Goal: Task Accomplishment & Management: Manage account settings

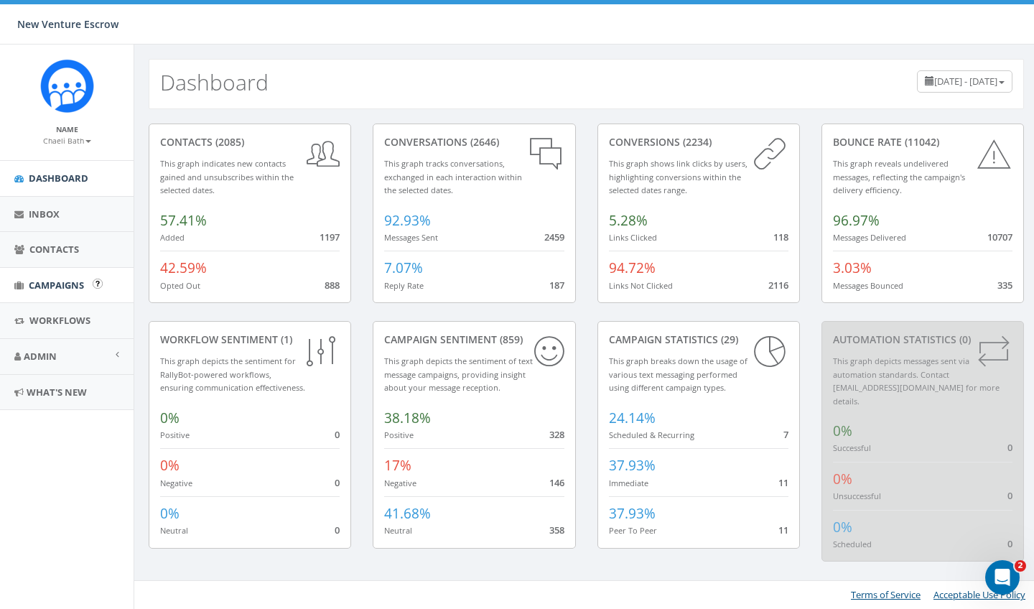
click at [51, 289] on span "Campaigns" at bounding box center [56, 285] width 55 height 13
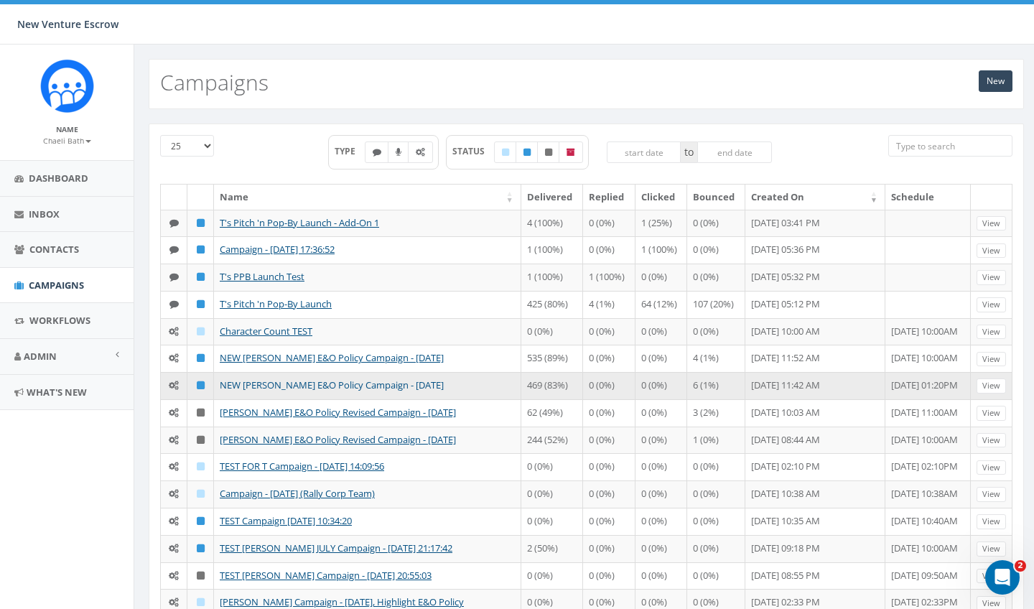
click at [350, 383] on link "NEW [PERSON_NAME] E&O Policy Campaign - [DATE]" at bounding box center [332, 384] width 224 height 13
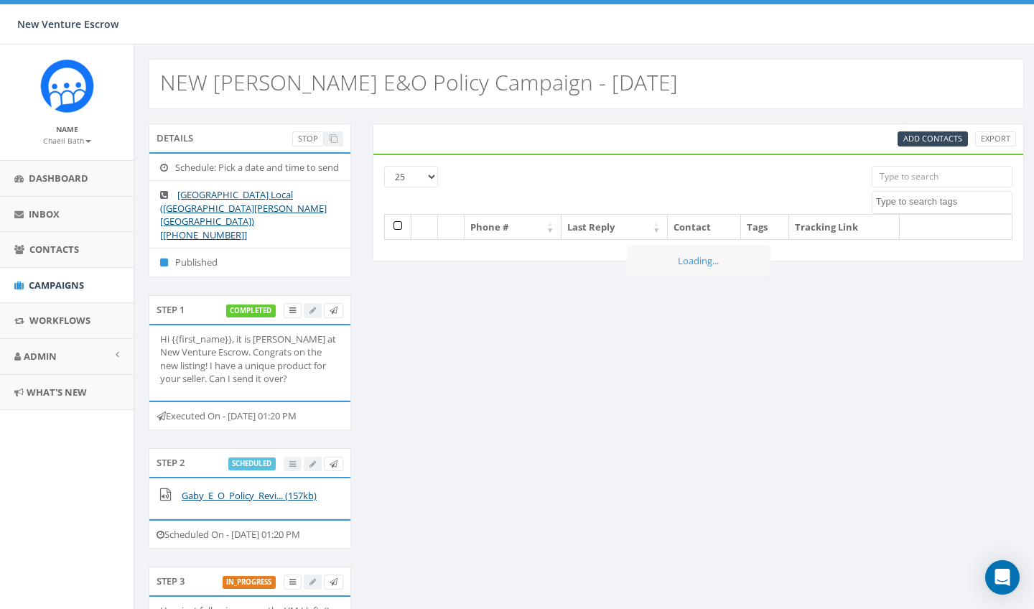
select select
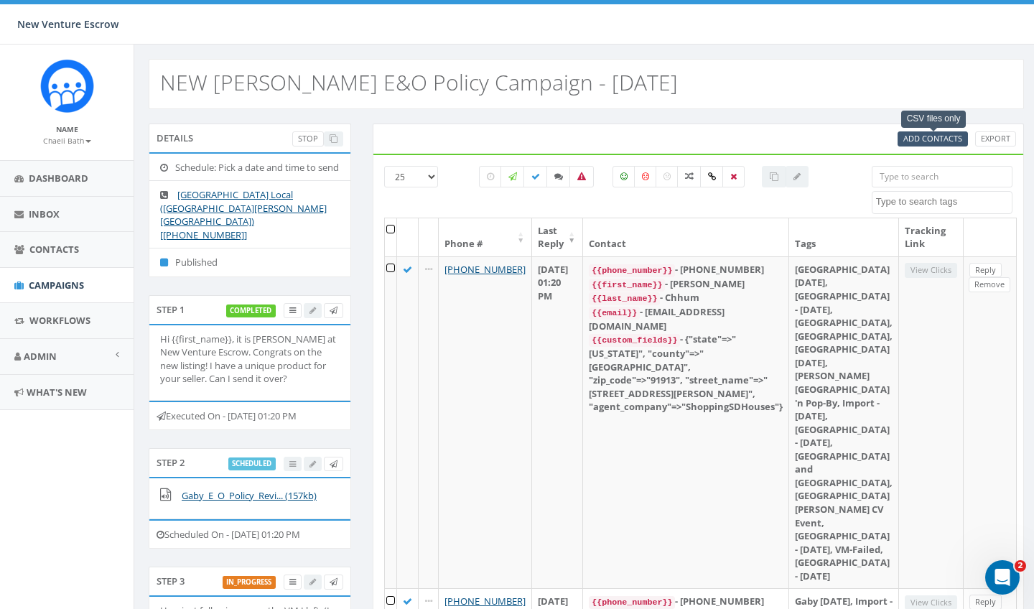
click at [908, 139] on span "Add Contacts" at bounding box center [932, 138] width 59 height 11
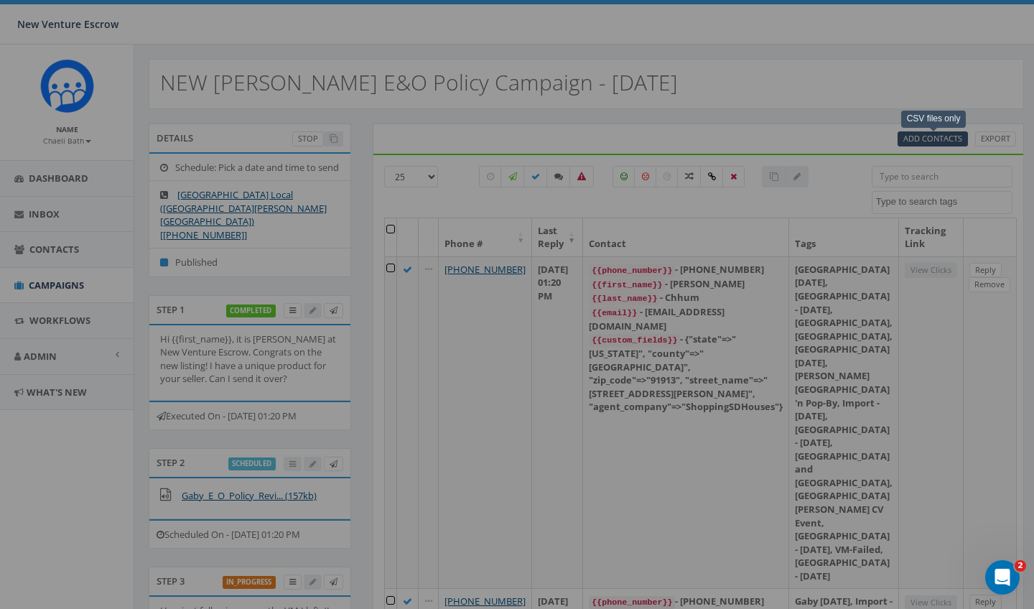
select select
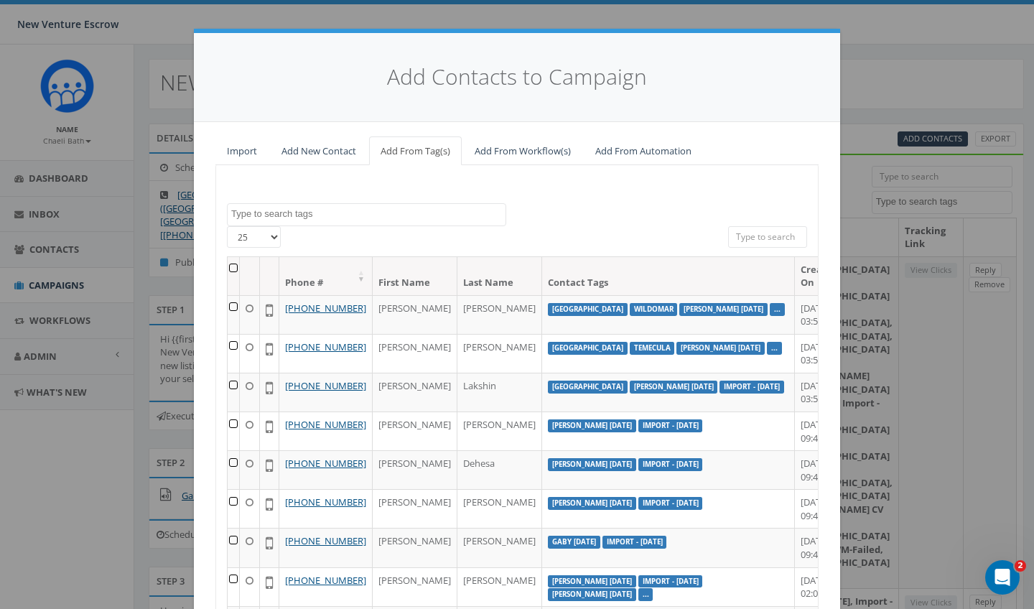
click at [248, 147] on link "Import" at bounding box center [241, 150] width 53 height 29
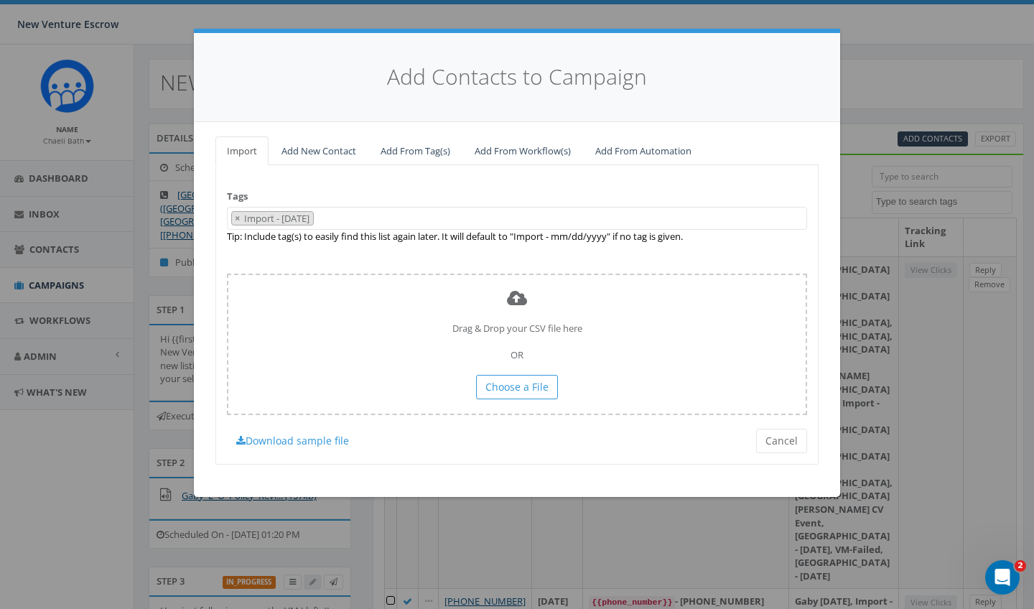
click at [355, 223] on span "× Import - 08/15/2025" at bounding box center [517, 219] width 580 height 24
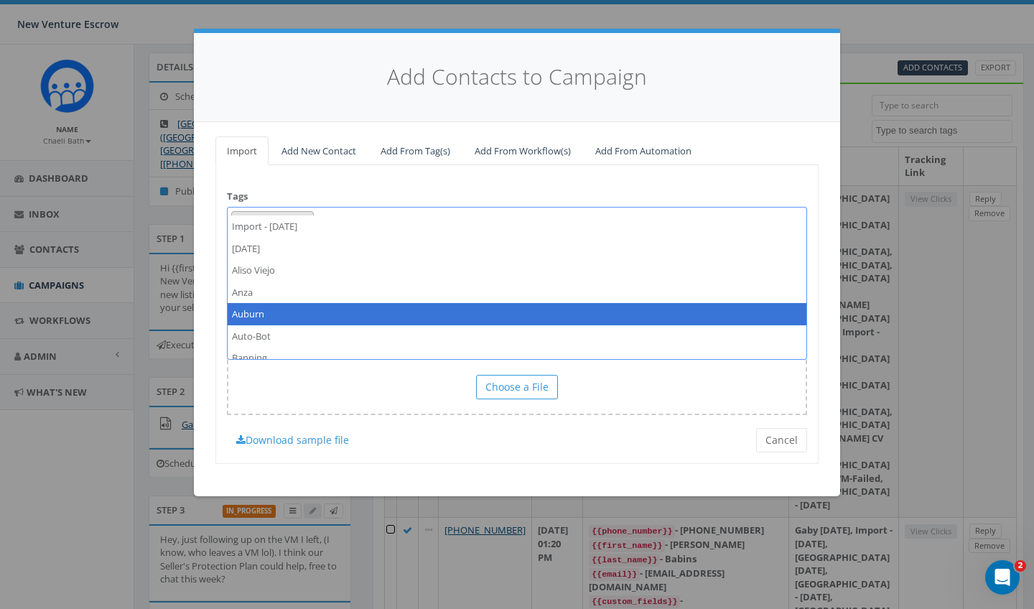
scroll to position [83, 0]
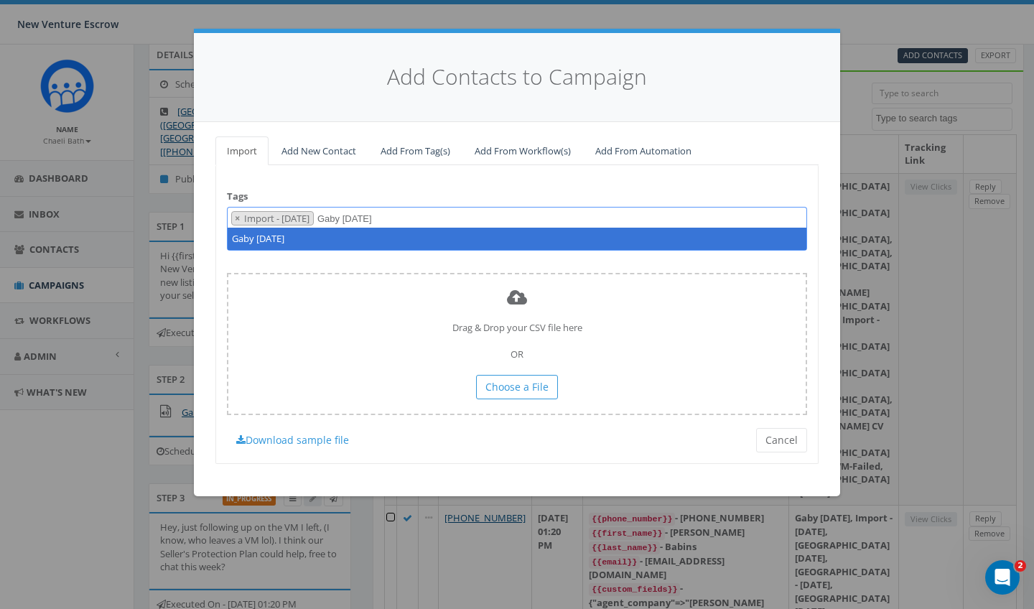
type textarea "Gaby [DATE]"
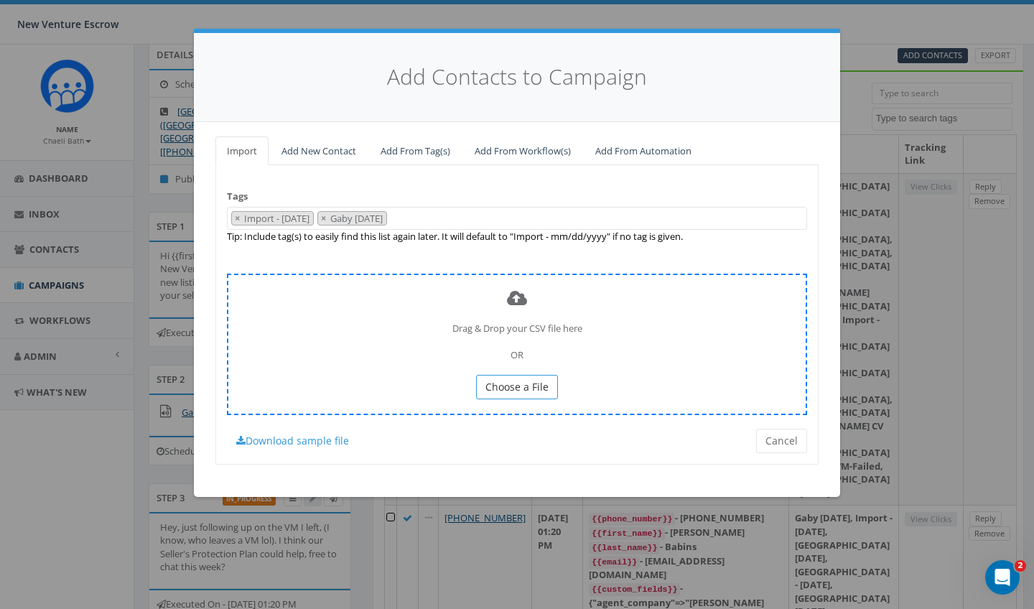
click at [484, 378] on button "Choose a File" at bounding box center [517, 387] width 82 height 24
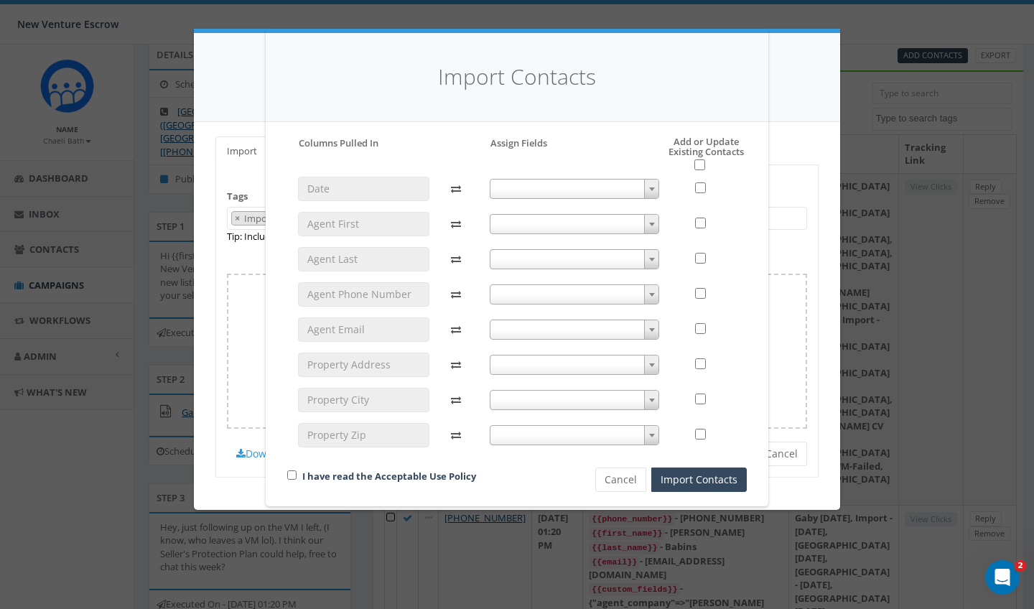
click at [592, 229] on span at bounding box center [575, 224] width 170 height 20
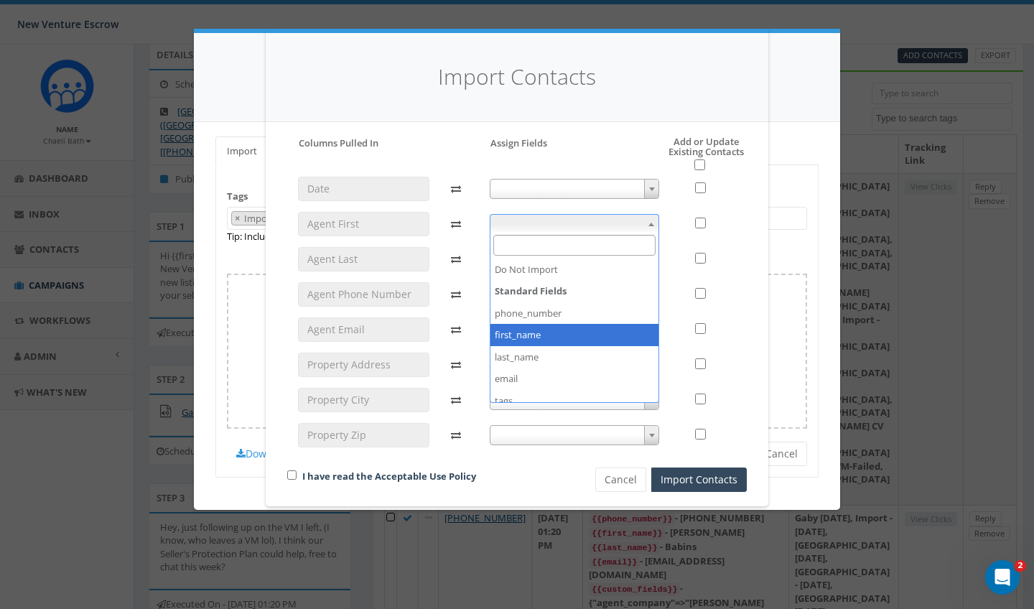
select select "first_name"
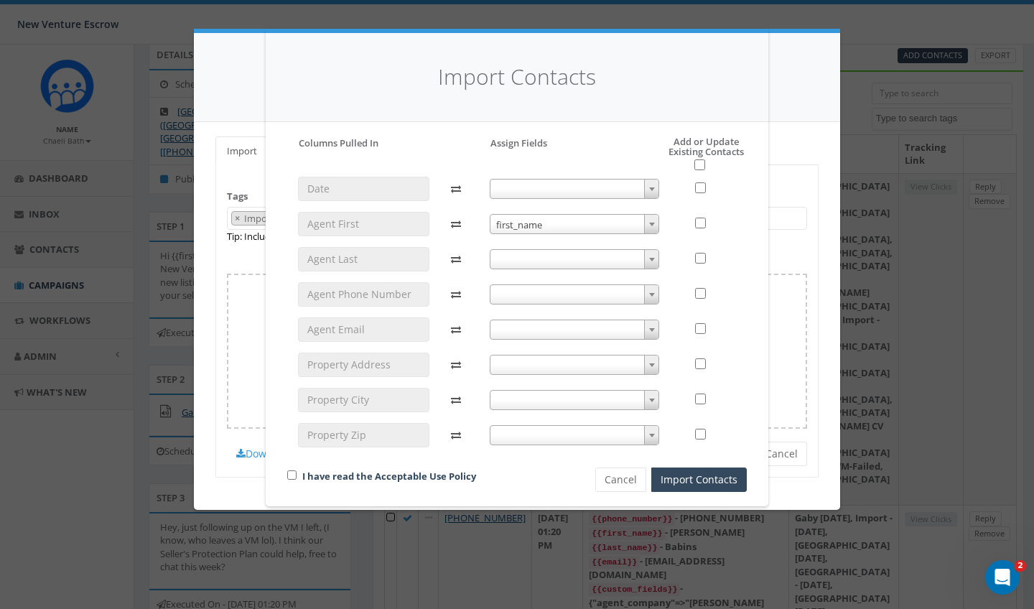
click at [541, 260] on span at bounding box center [575, 259] width 170 height 20
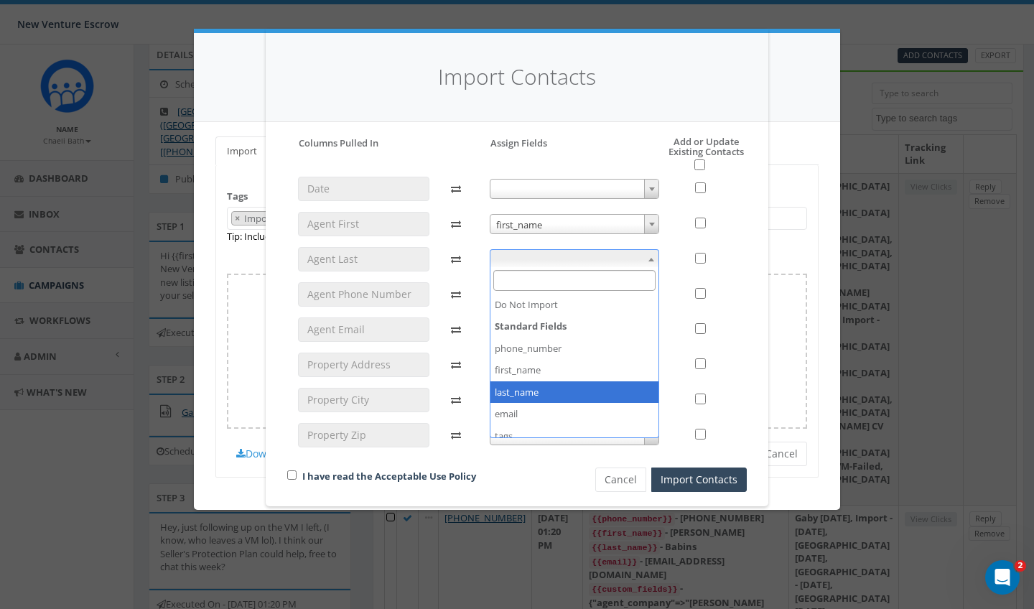
select select "last_name"
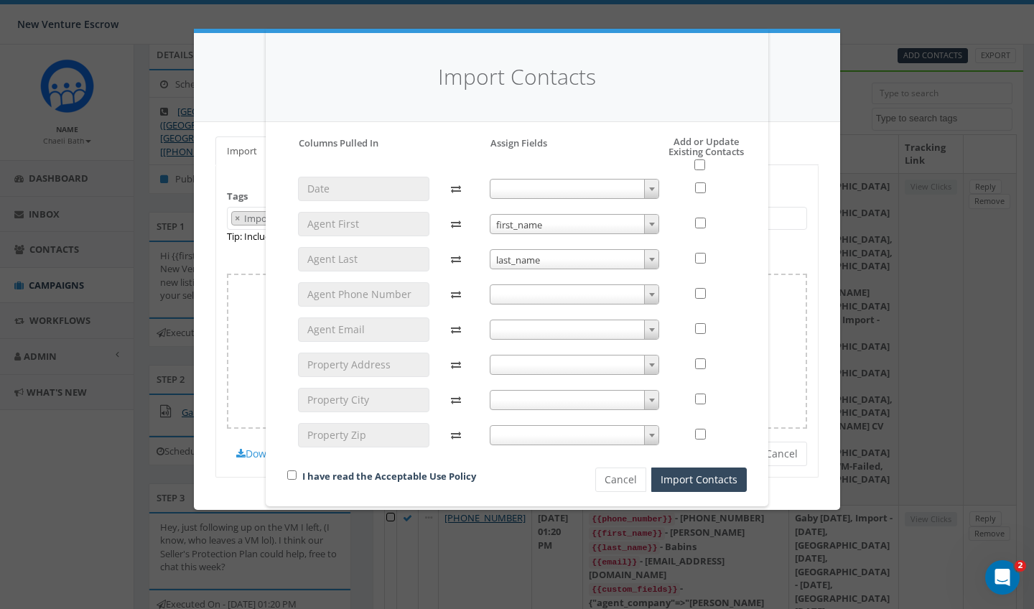
click at [518, 294] on span at bounding box center [575, 294] width 170 height 20
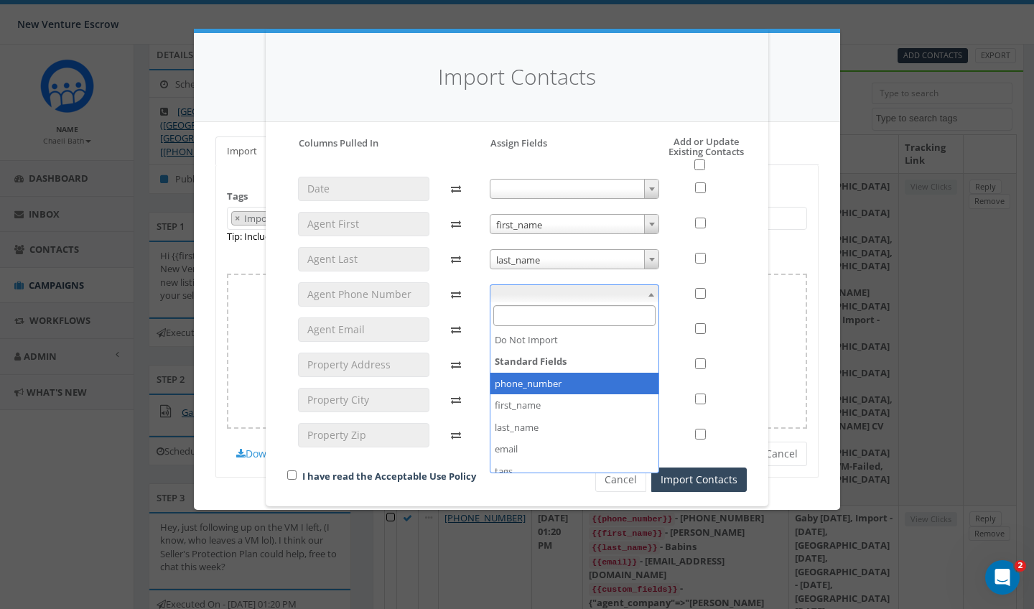
select select "phone_number"
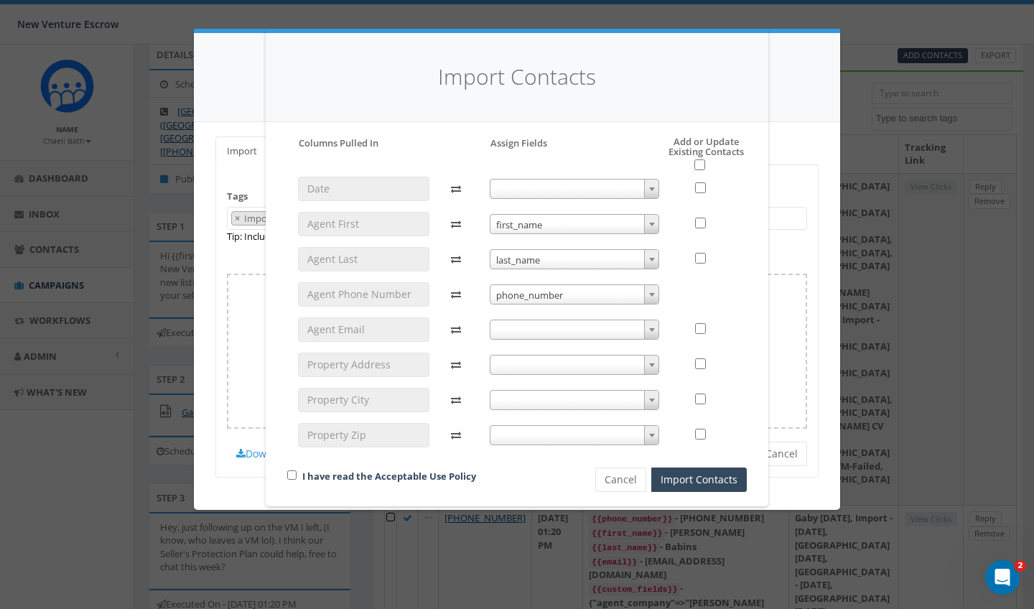
click at [507, 336] on span at bounding box center [575, 330] width 170 height 20
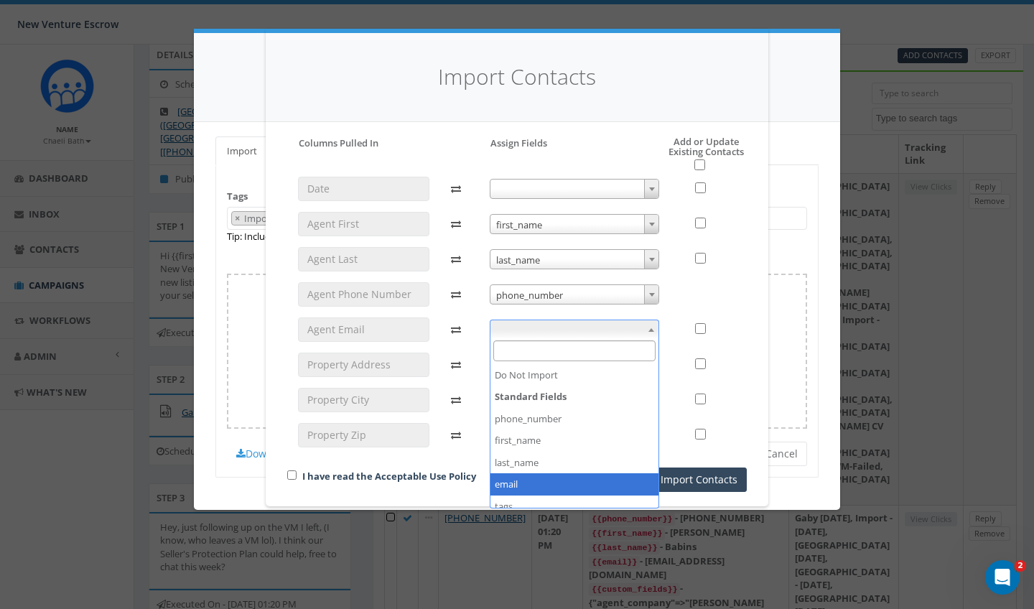
select select "email"
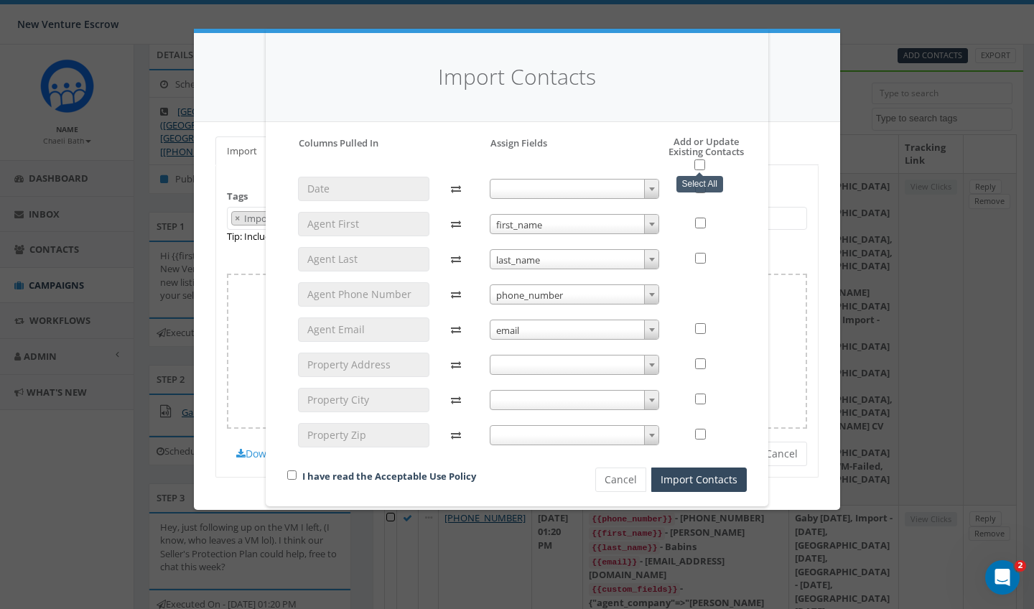
click at [700, 164] on input "checkbox" at bounding box center [699, 164] width 11 height 11
checkbox input "true"
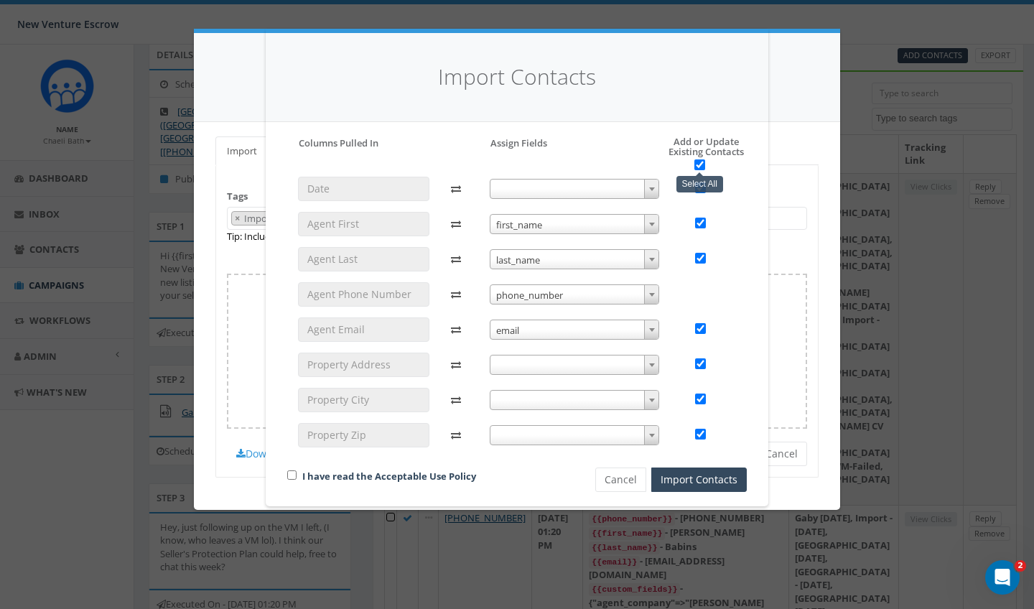
checkbox input "true"
click at [292, 474] on input "checkbox" at bounding box center [291, 474] width 9 height 9
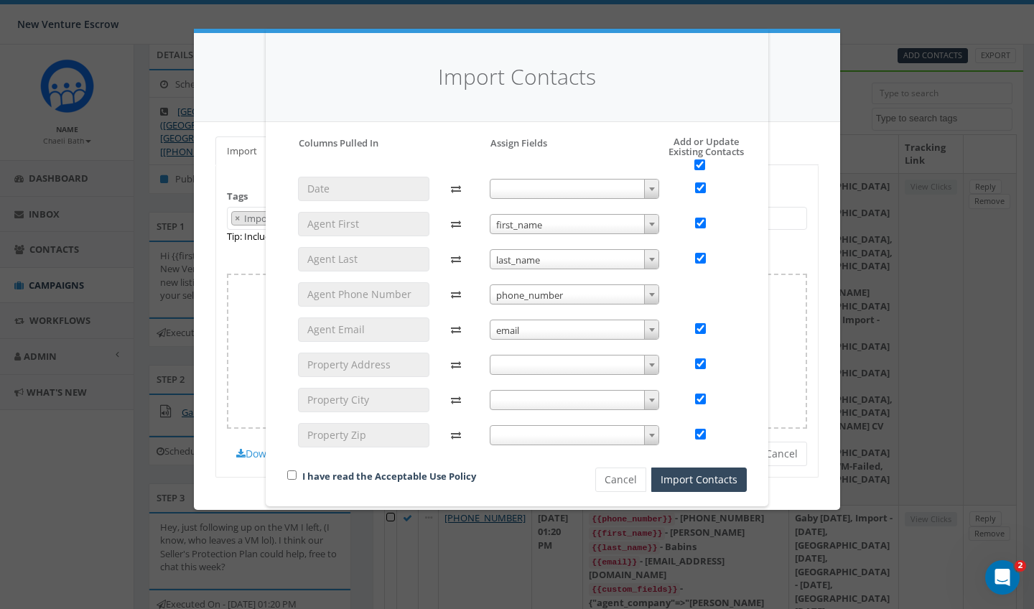
checkbox input "true"
click at [713, 483] on button "Import Contacts" at bounding box center [699, 479] width 96 height 24
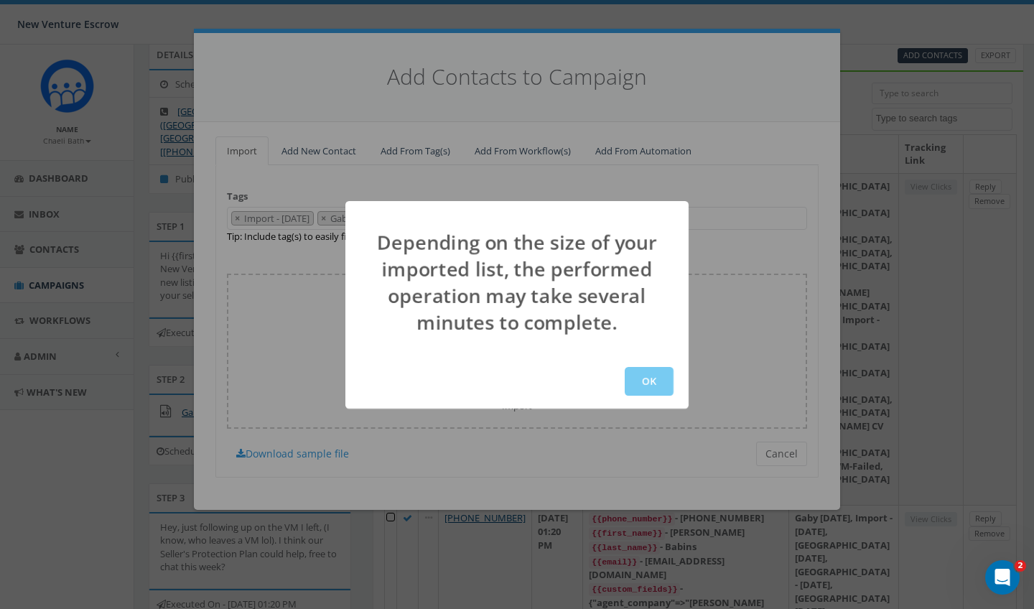
click at [651, 386] on button "OK" at bounding box center [649, 381] width 49 height 29
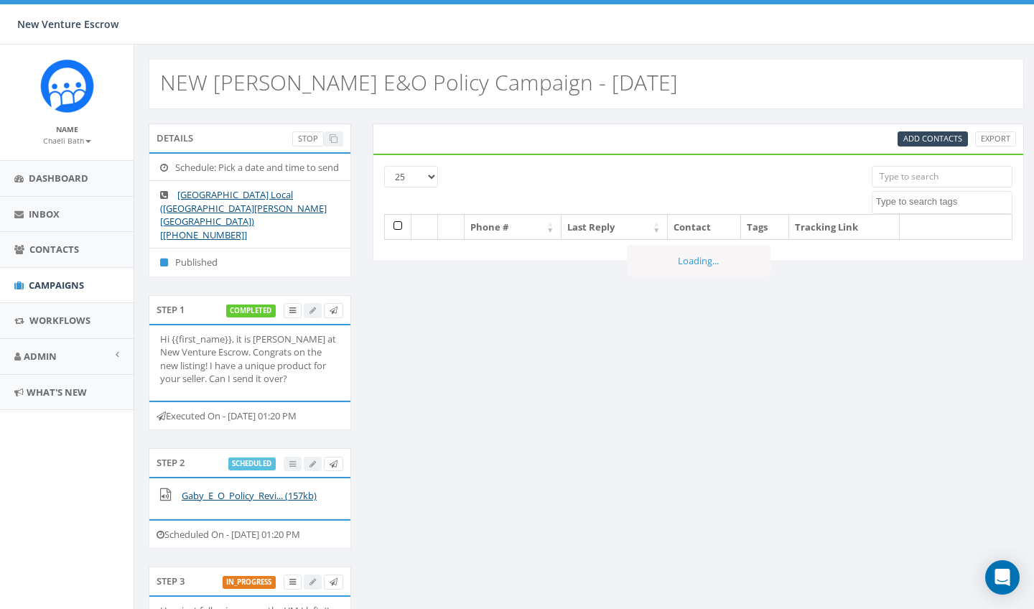
select select
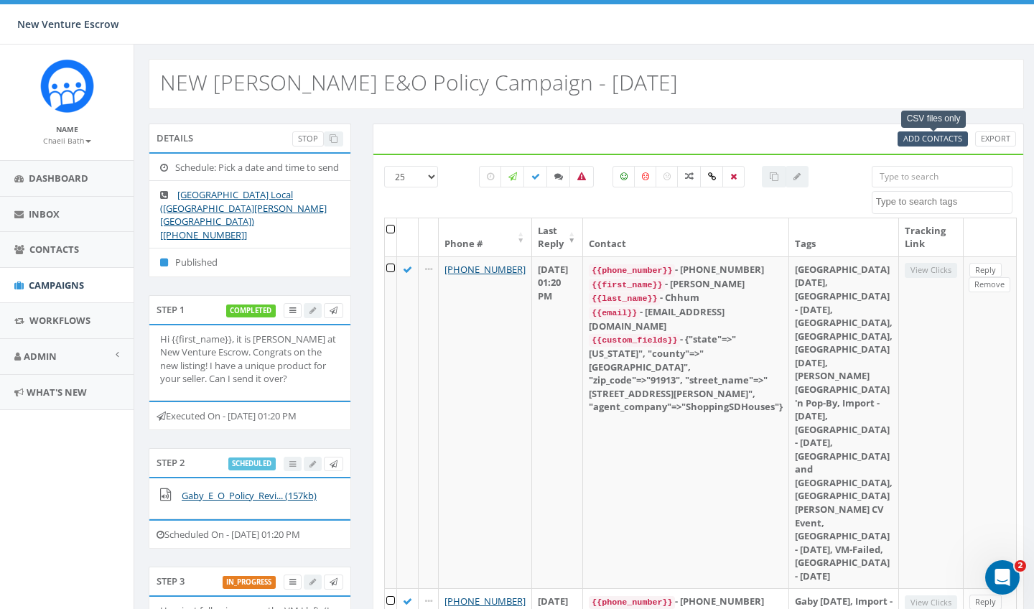
click at [912, 138] on span "Add Contacts" at bounding box center [932, 138] width 59 height 11
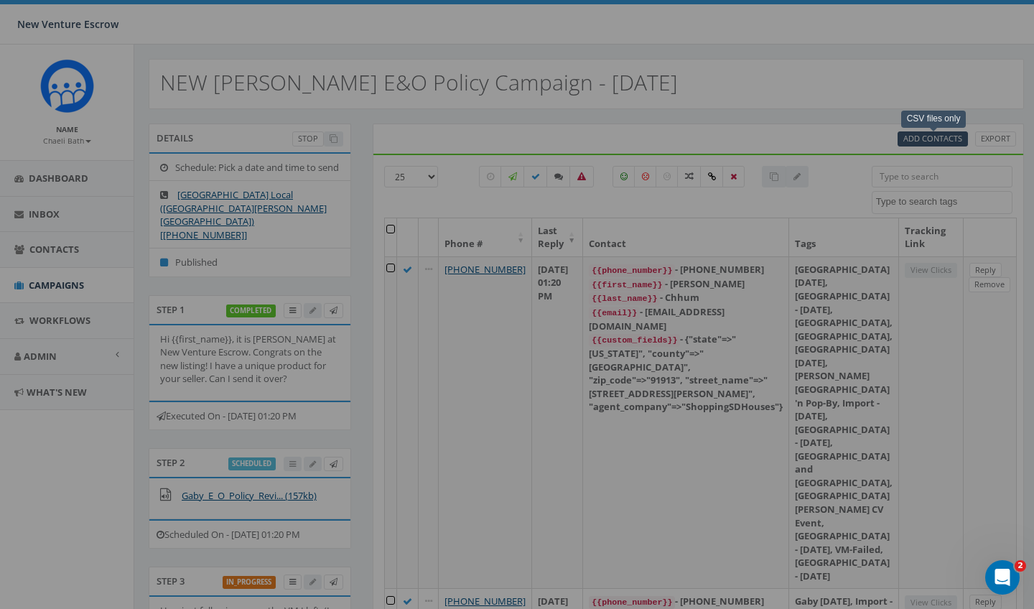
select select
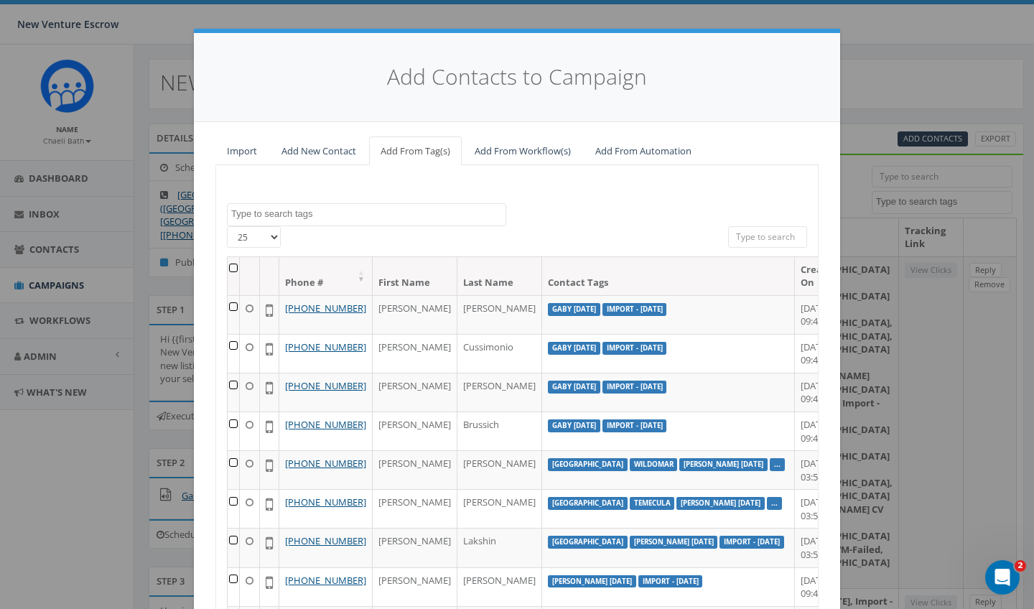
click at [318, 216] on textarea "Search" at bounding box center [368, 214] width 274 height 13
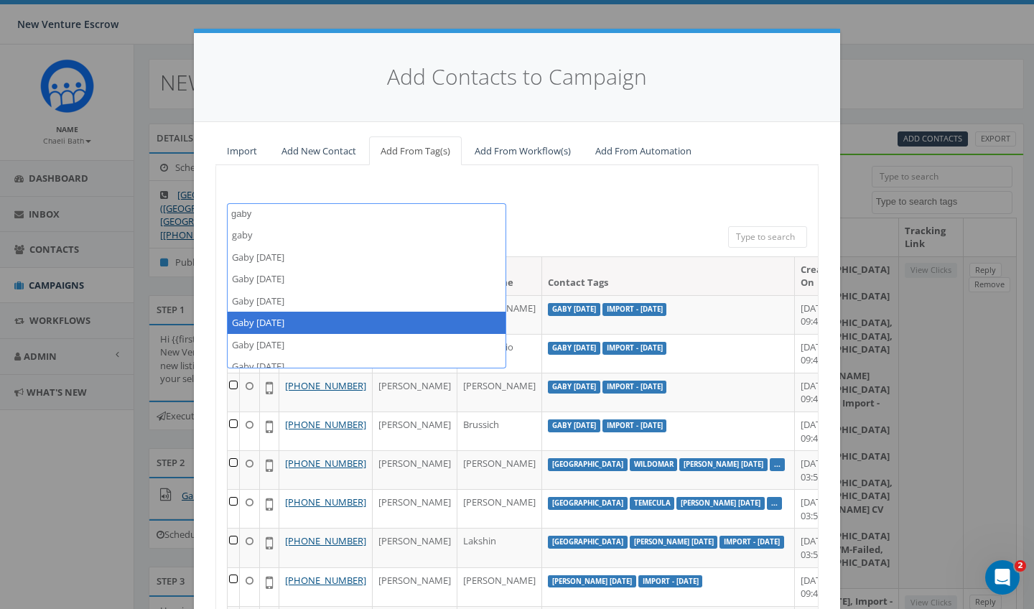
type textarea "gaby"
select select "Gaby [DATE]"
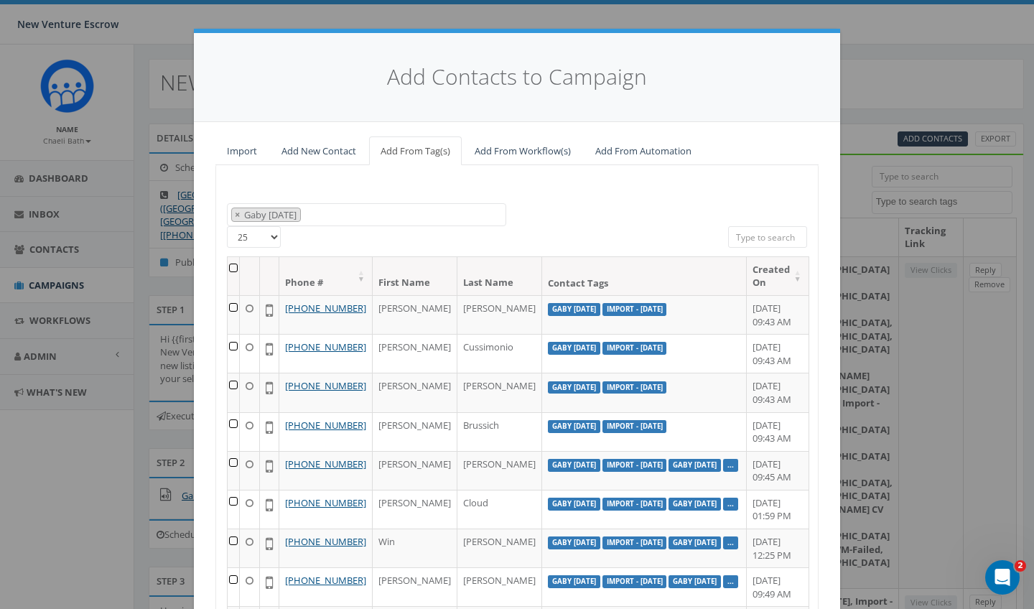
click at [230, 266] on th at bounding box center [234, 276] width 12 height 38
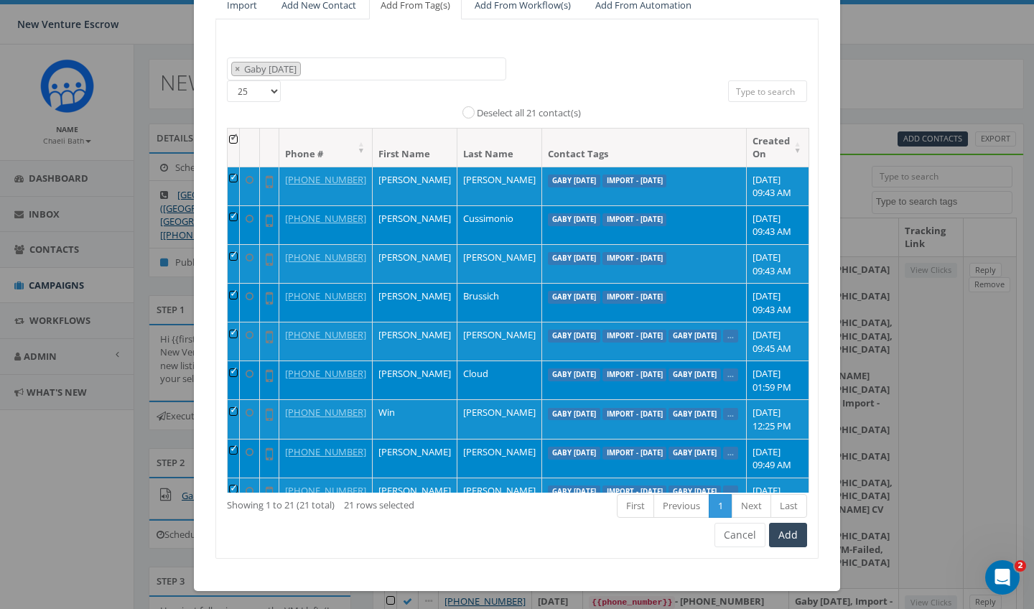
scroll to position [144, 0]
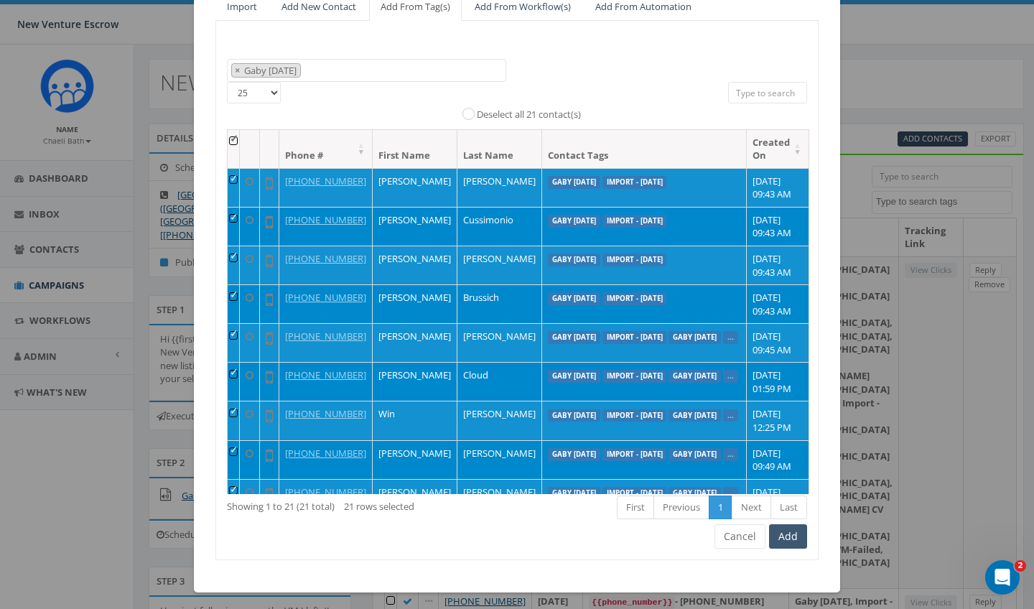
click at [791, 538] on button "Add" at bounding box center [788, 536] width 38 height 24
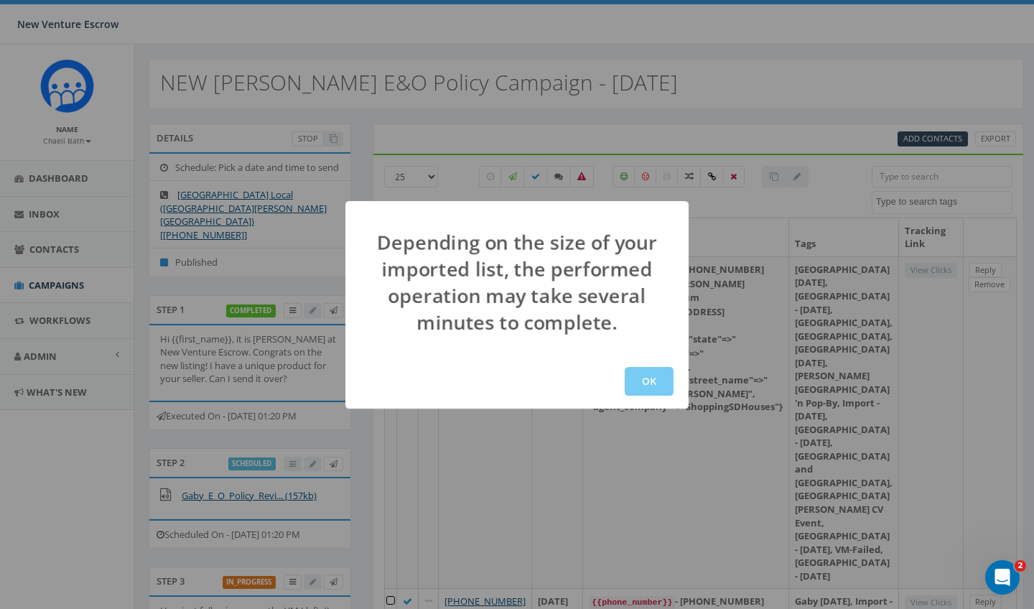
click at [645, 381] on button "OK" at bounding box center [649, 381] width 49 height 29
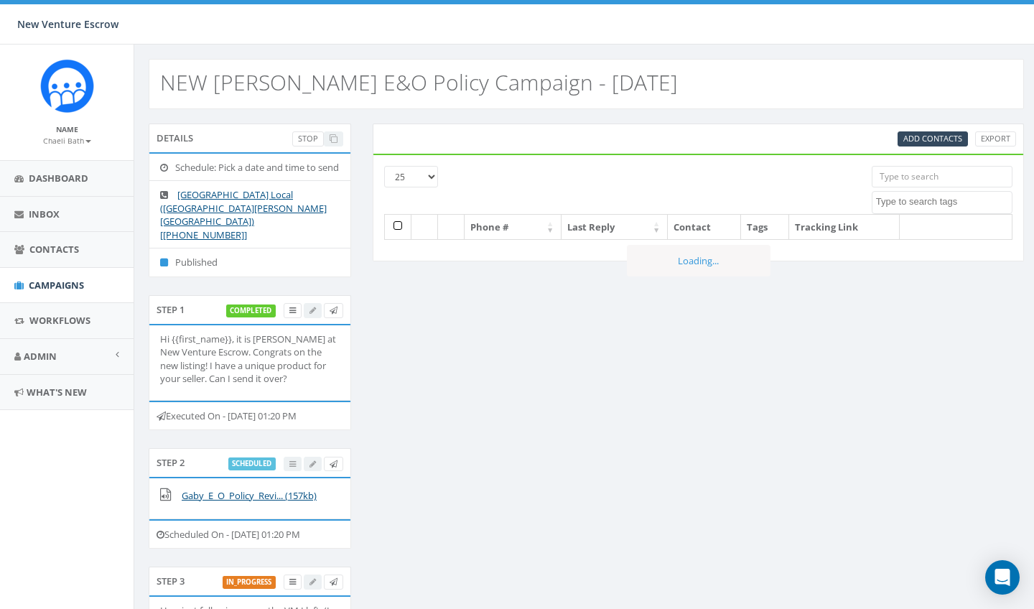
select select
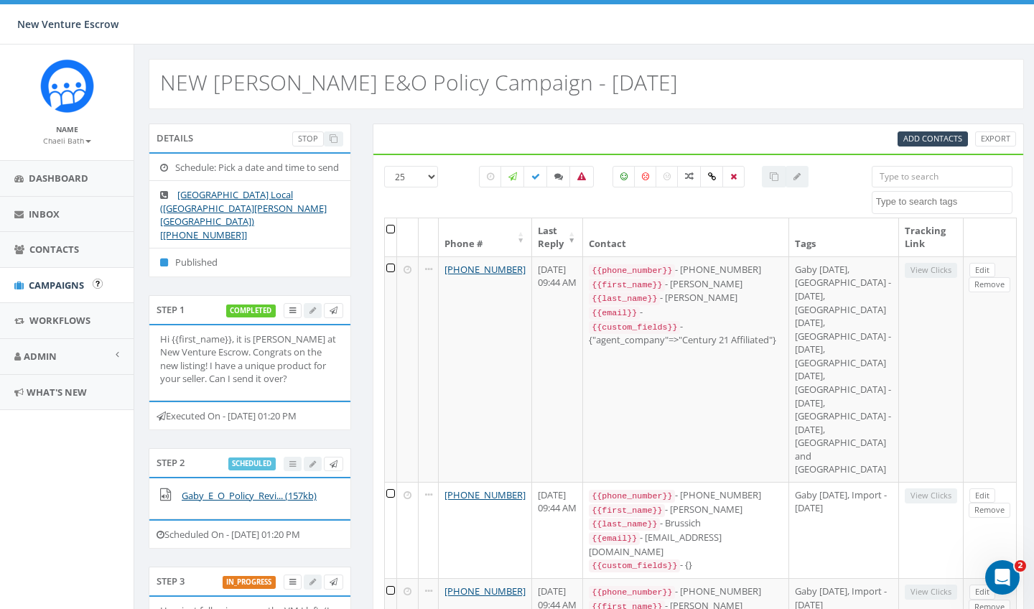
click at [44, 281] on span "Campaigns" at bounding box center [56, 285] width 55 height 13
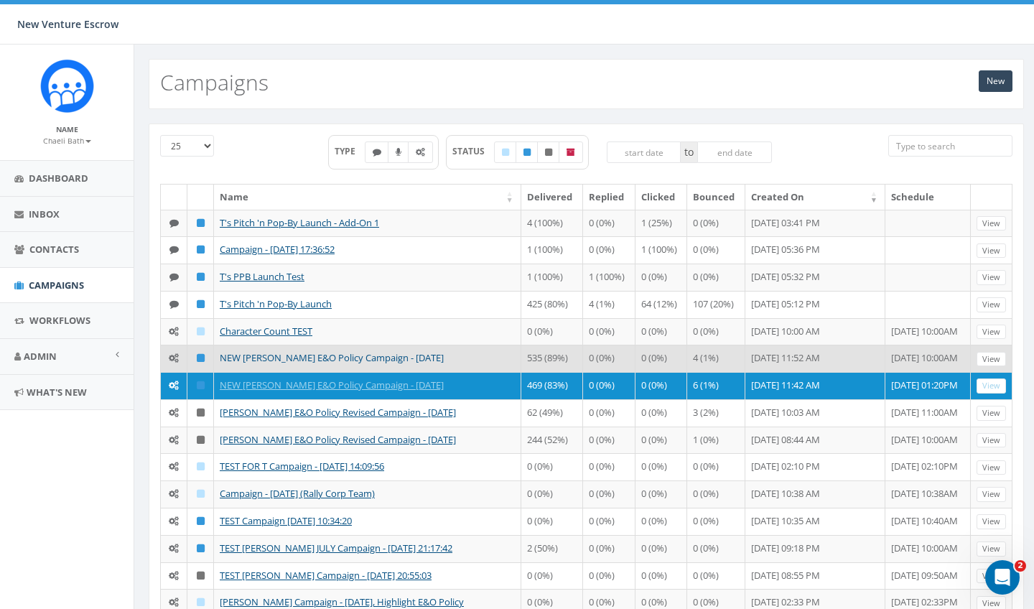
click at [252, 359] on link "NEW [PERSON_NAME] E&O Policy Campaign - [DATE]" at bounding box center [332, 357] width 224 height 13
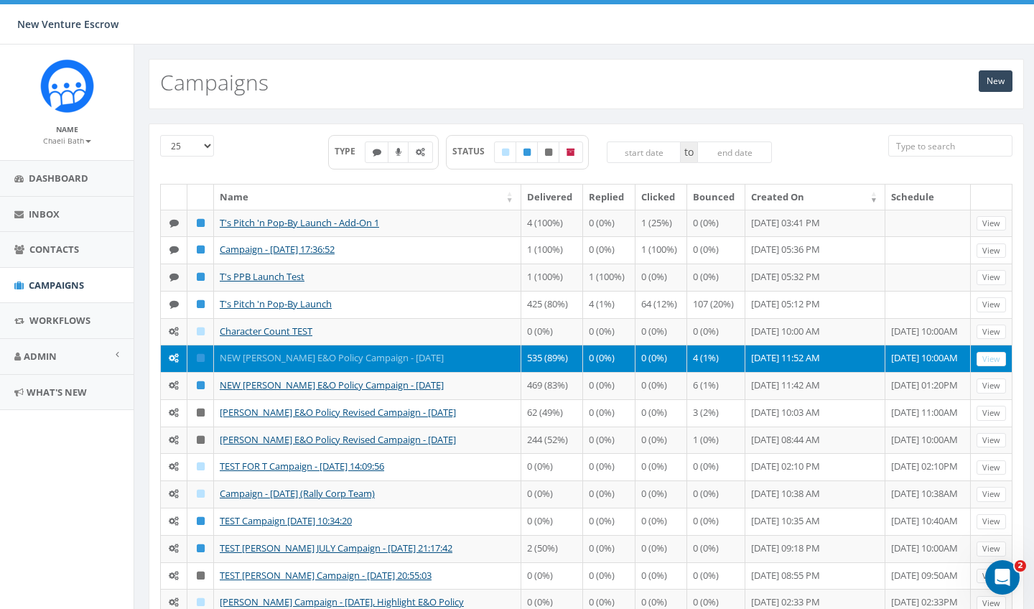
click at [252, 359] on link "NEW [PERSON_NAME] E&O Policy Campaign - [DATE]" at bounding box center [332, 357] width 224 height 13
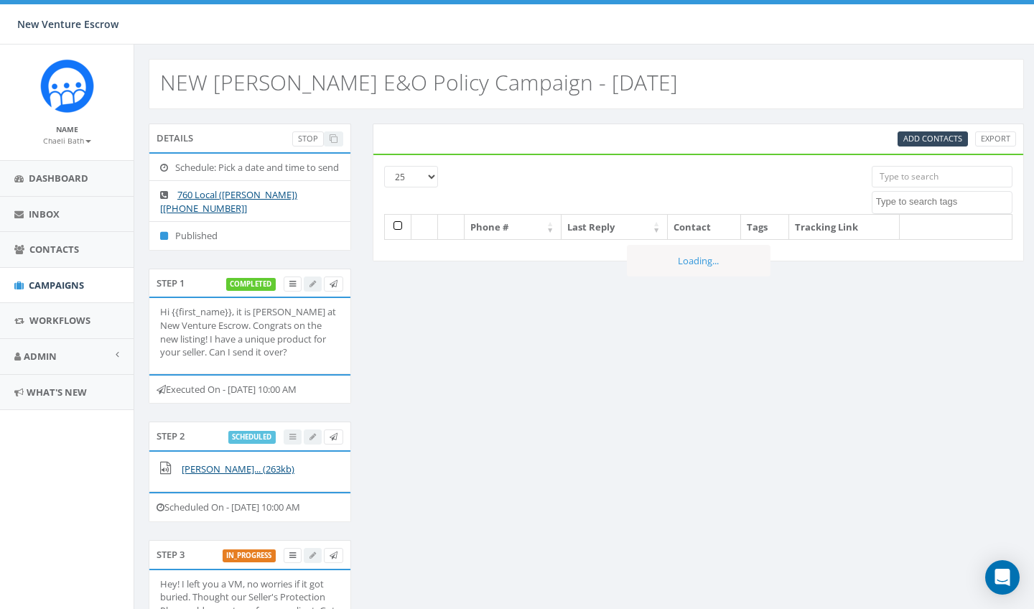
select select
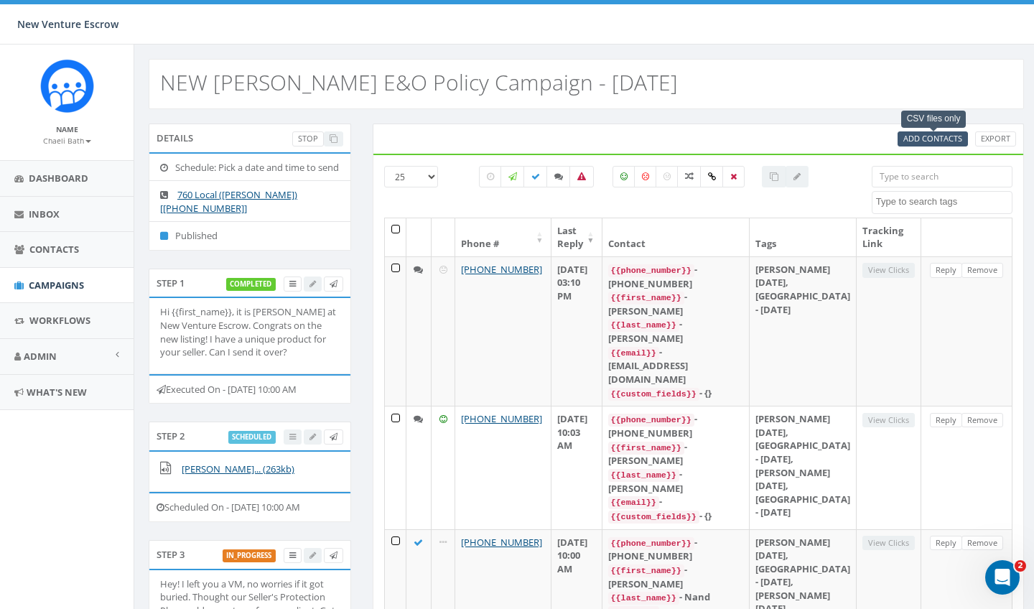
click at [915, 139] on span "Add Contacts" at bounding box center [932, 138] width 59 height 11
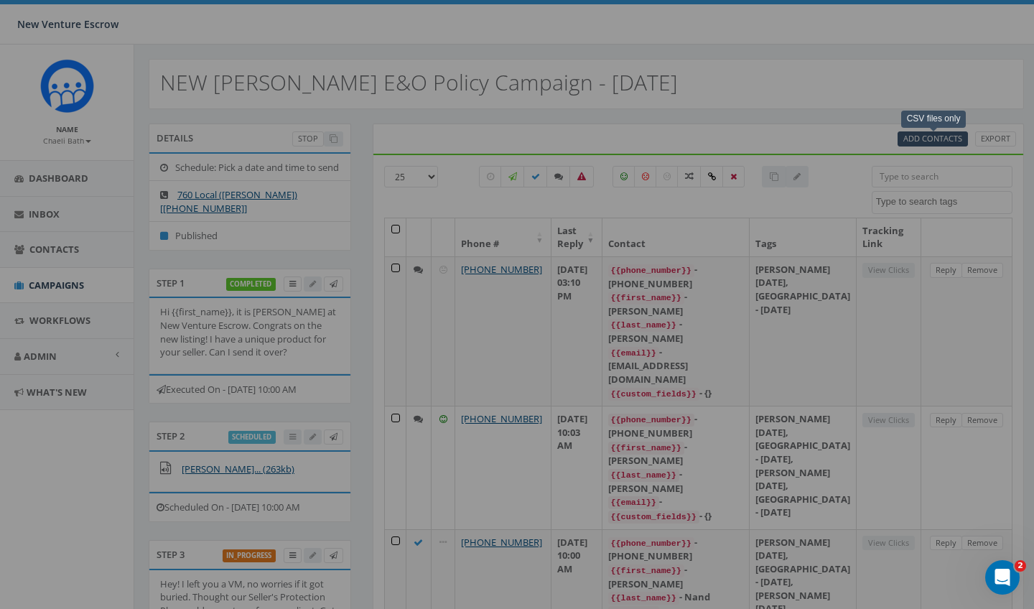
select select
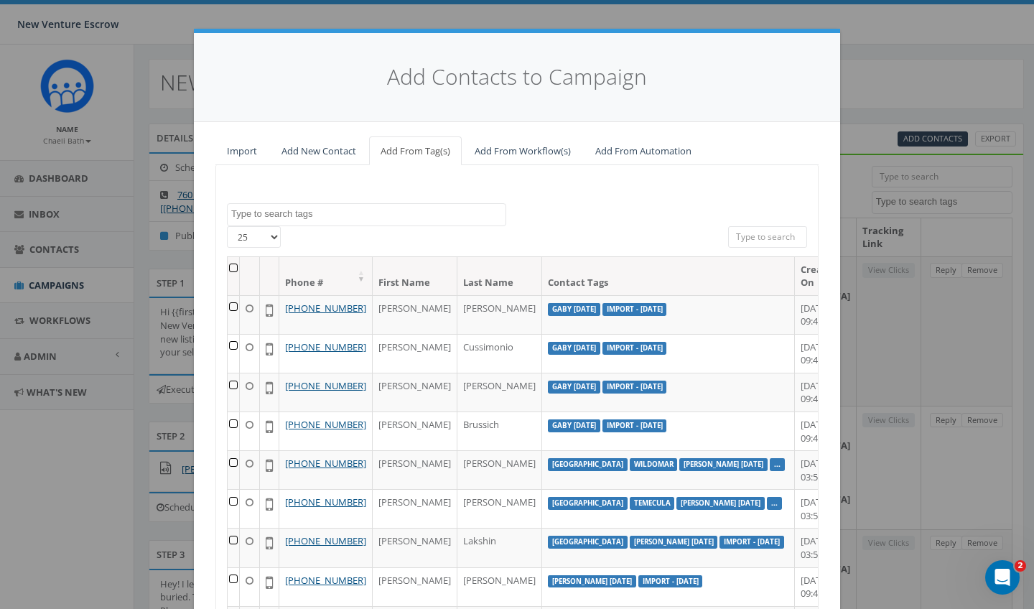
click at [248, 149] on link "Import" at bounding box center [241, 150] width 53 height 29
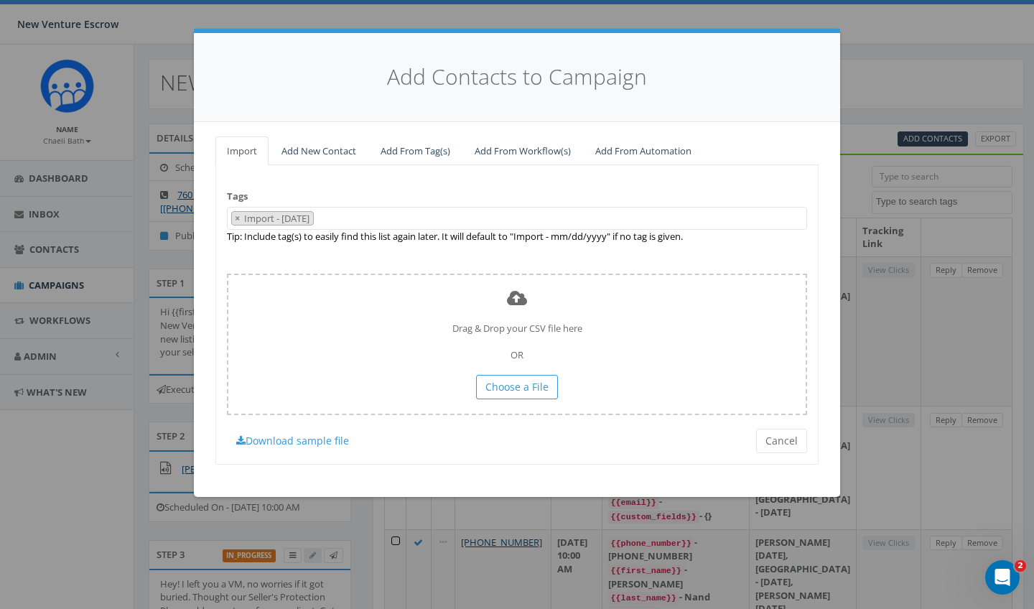
click at [374, 218] on span "× Import - [DATE]" at bounding box center [517, 219] width 580 height 24
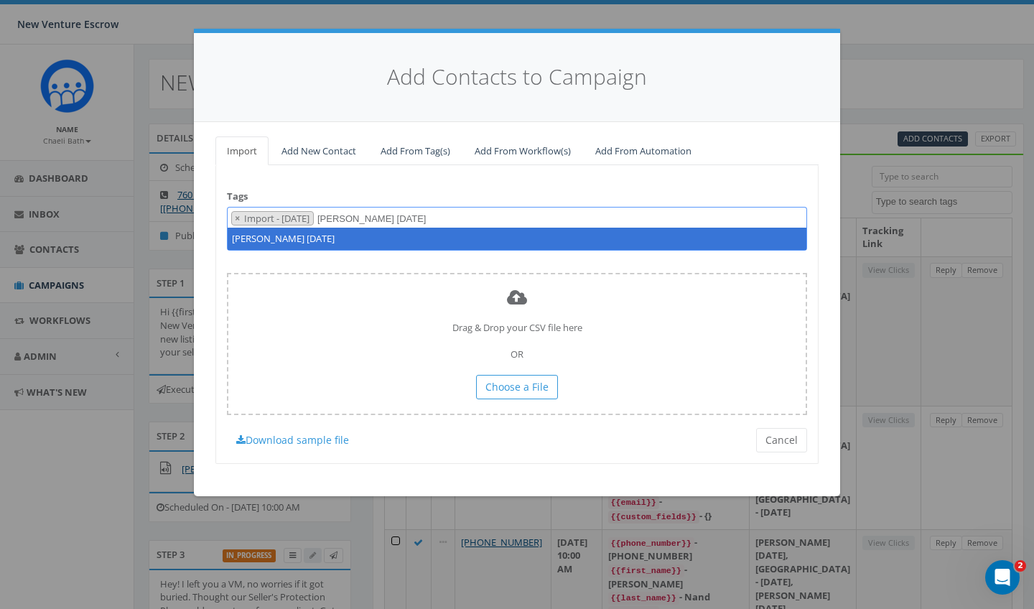
type textarea "[PERSON_NAME] [DATE]"
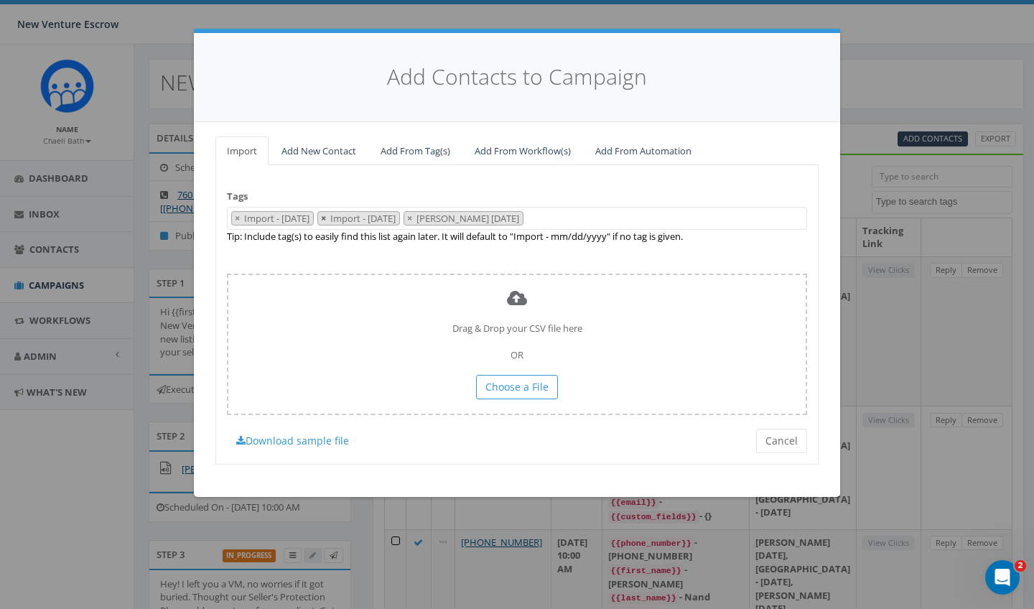
click at [326, 215] on span "×" at bounding box center [323, 218] width 5 height 13
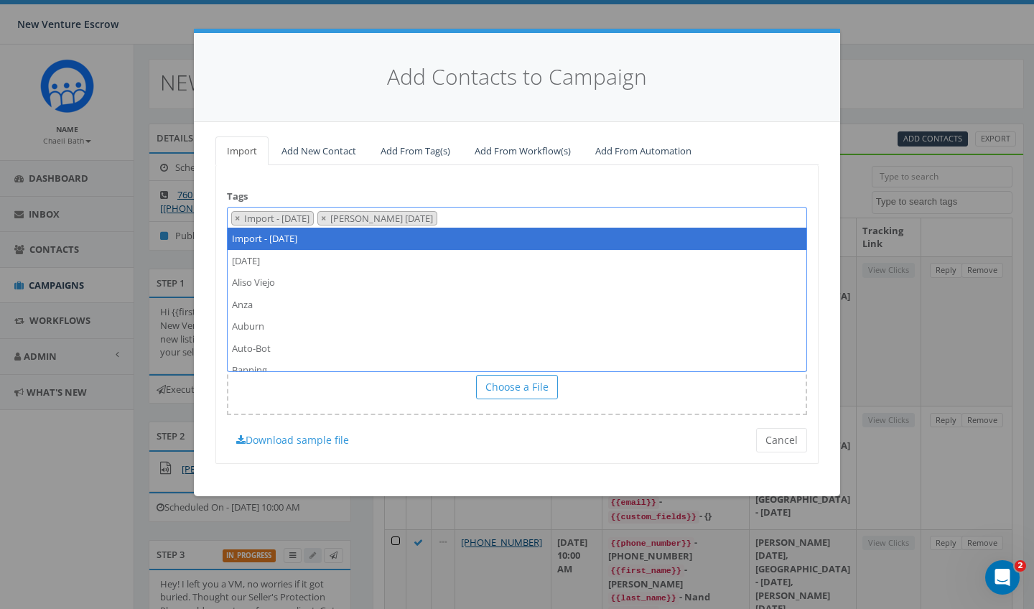
click at [490, 192] on div "Tags Import - [DATE] [DATE] [GEOGRAPHIC_DATA] [GEOGRAPHIC_DATA] Auburn Auto-Bot…" at bounding box center [516, 314] width 603 height 299
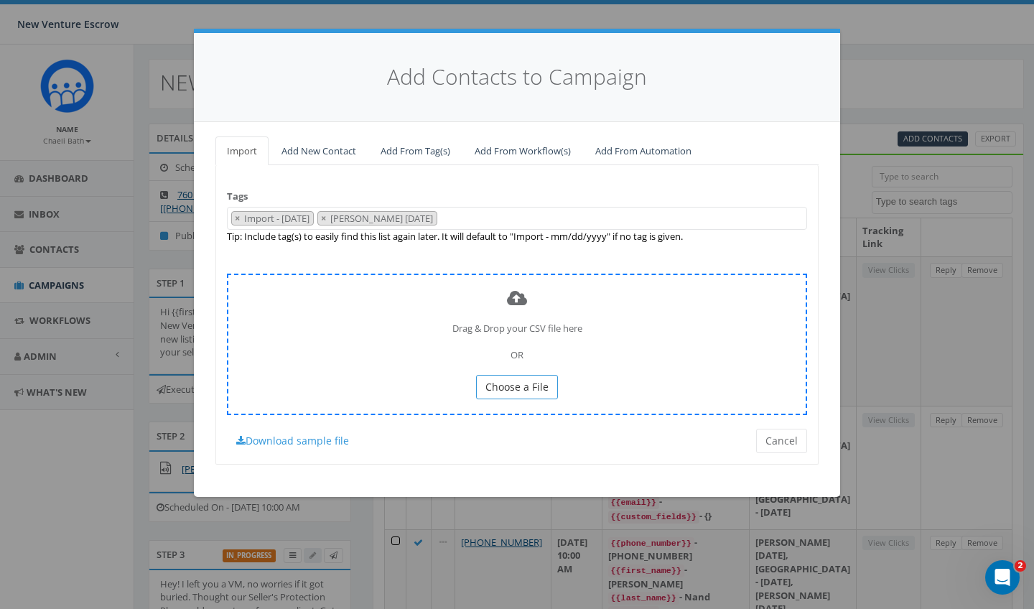
click at [513, 380] on span "Choose a File" at bounding box center [516, 387] width 63 height 14
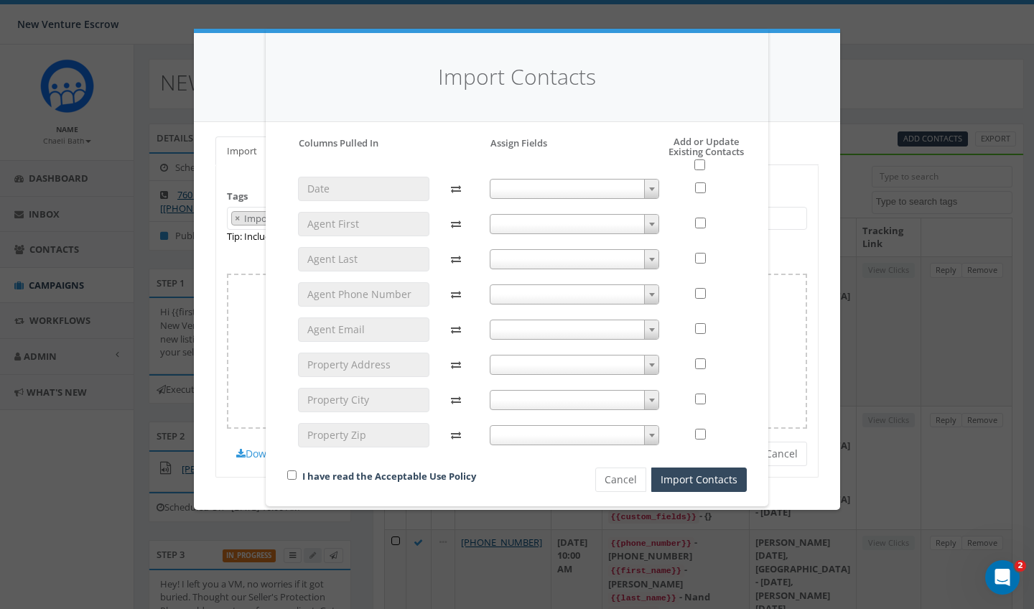
click at [517, 226] on span at bounding box center [575, 224] width 170 height 20
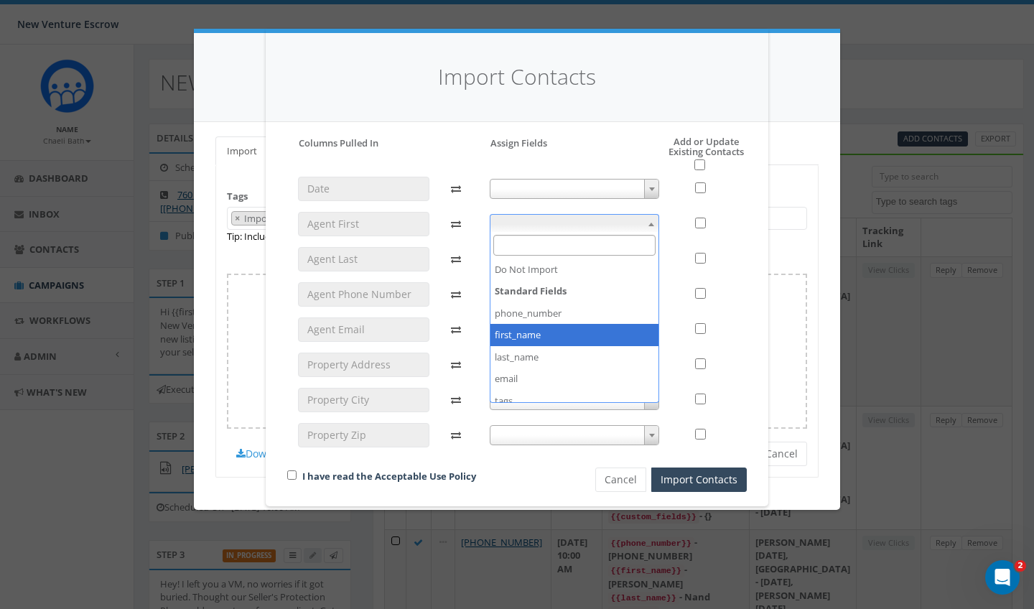
select select "first_name"
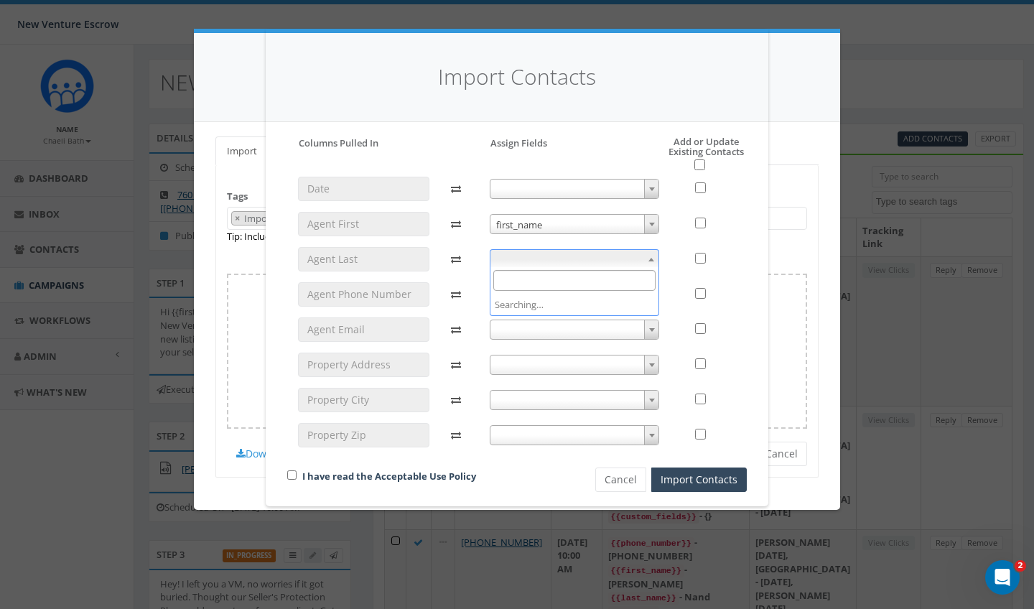
click at [500, 266] on span at bounding box center [575, 259] width 170 height 20
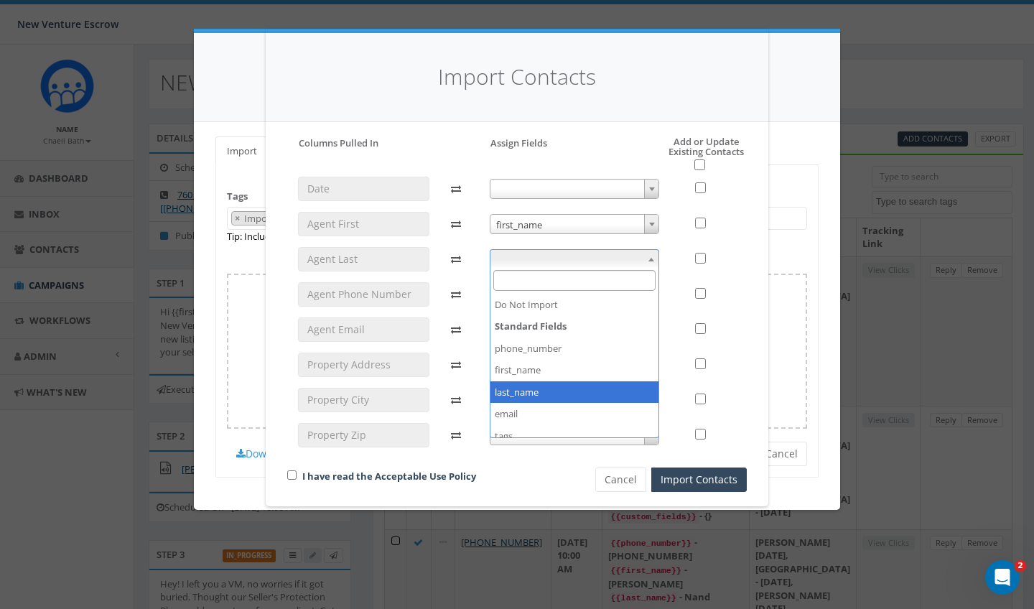
select select "last_name"
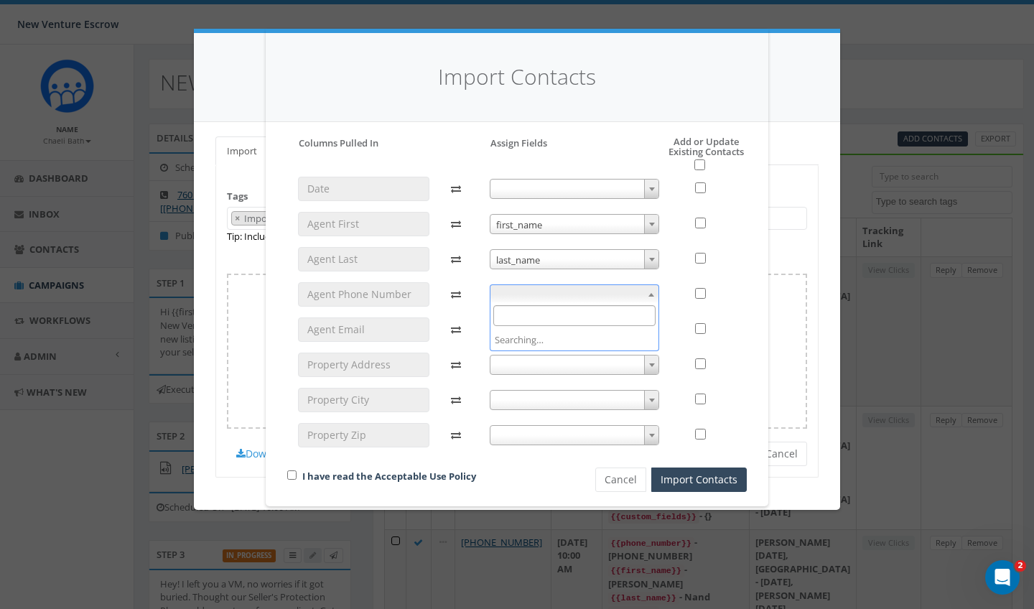
click at [504, 299] on span at bounding box center [575, 294] width 170 height 20
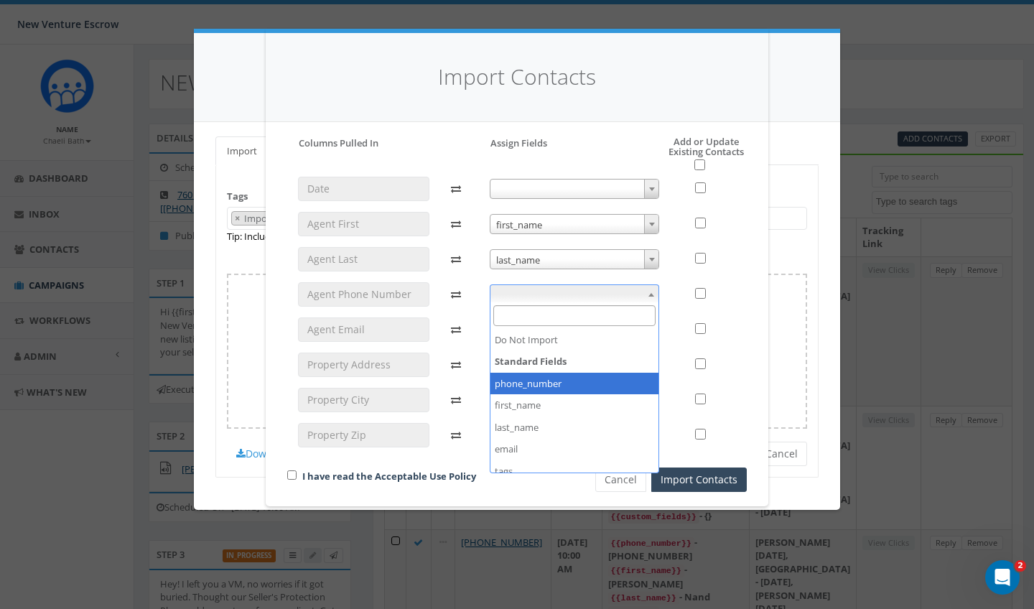
select select "phone_number"
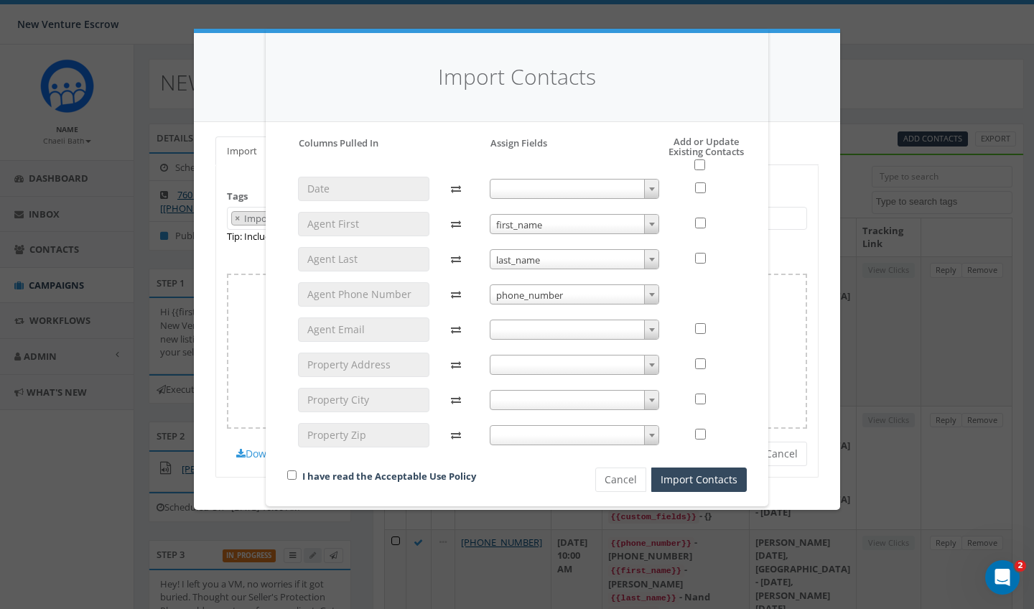
click at [514, 329] on span at bounding box center [575, 330] width 170 height 20
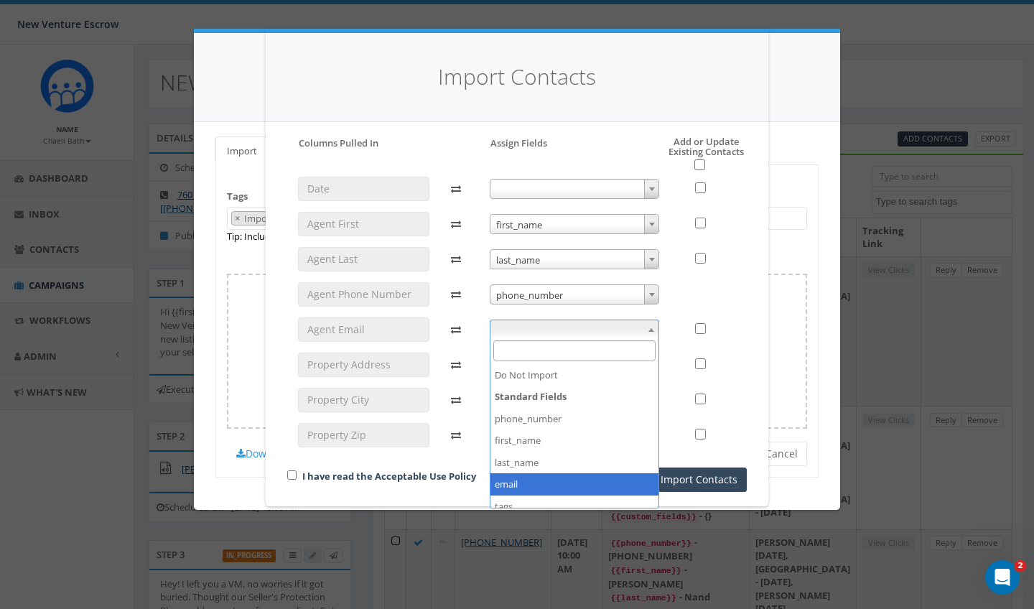
select select "email"
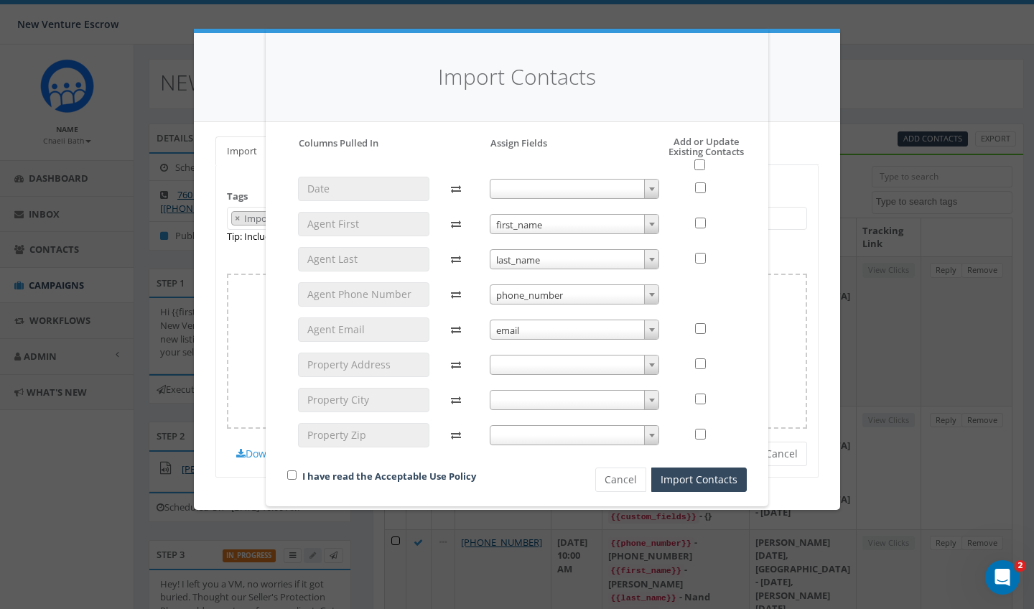
click at [702, 164] on input "checkbox" at bounding box center [699, 164] width 11 height 11
checkbox input "true"
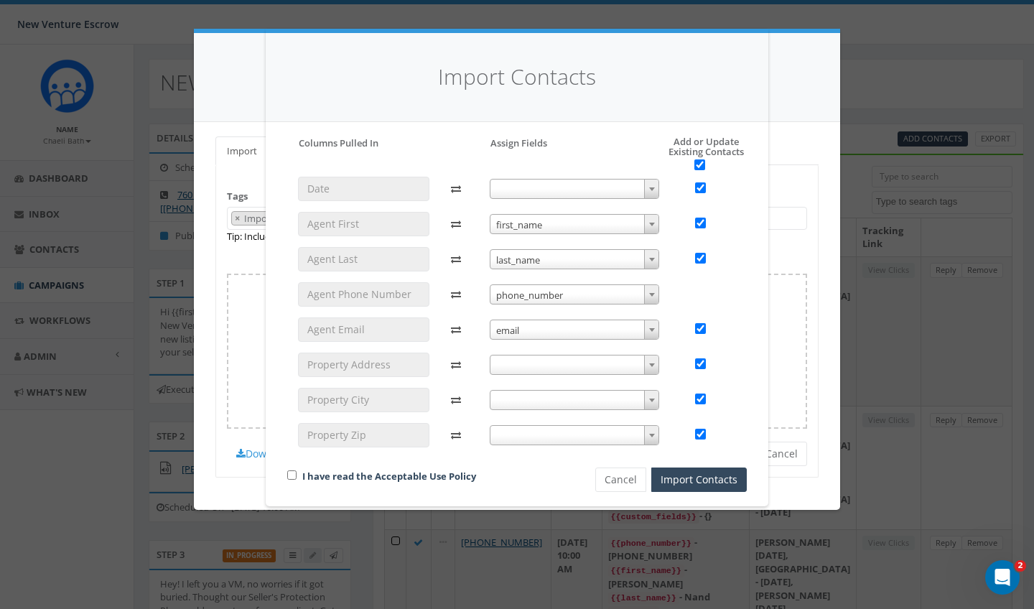
checkbox input "true"
click at [287, 475] on div "I have read the Acceptable Use Policy" at bounding box center [416, 476] width 281 height 19
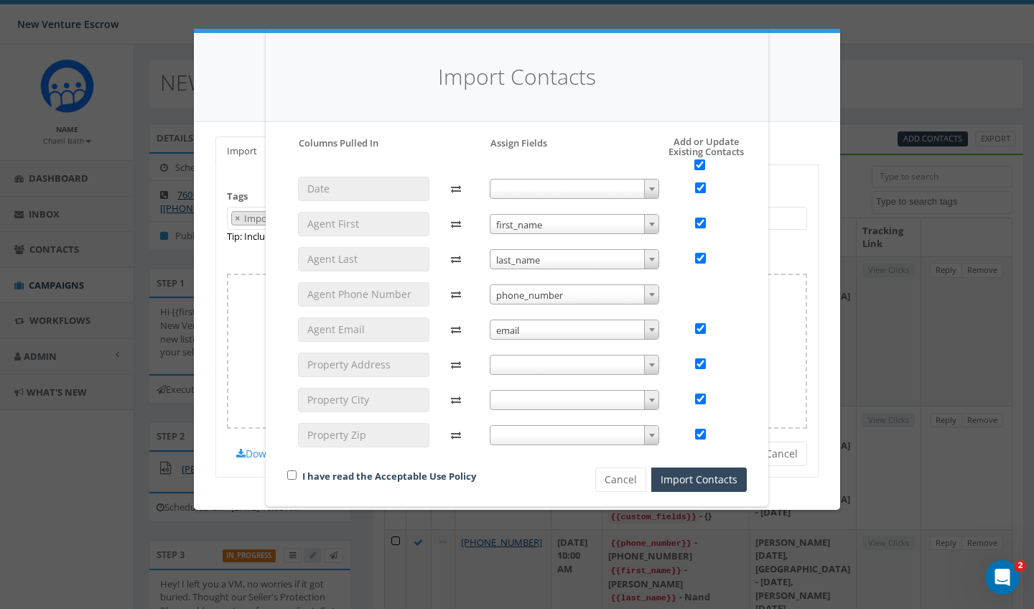
click at [290, 473] on input "checkbox" at bounding box center [291, 474] width 9 height 9
checkbox input "true"
click at [671, 474] on button "Import Contacts" at bounding box center [699, 479] width 96 height 24
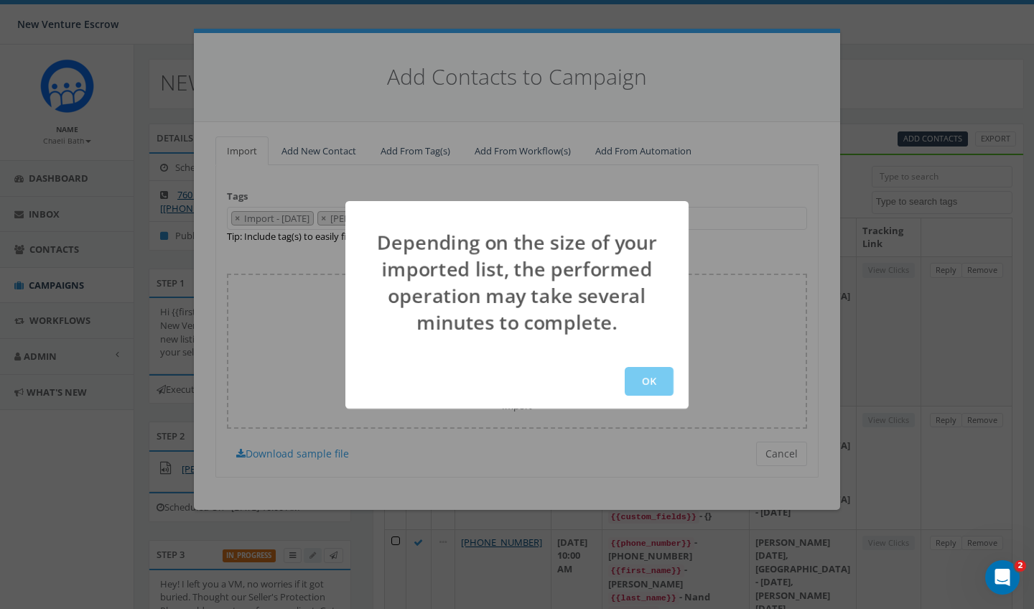
click at [630, 376] on button "OK" at bounding box center [649, 381] width 49 height 29
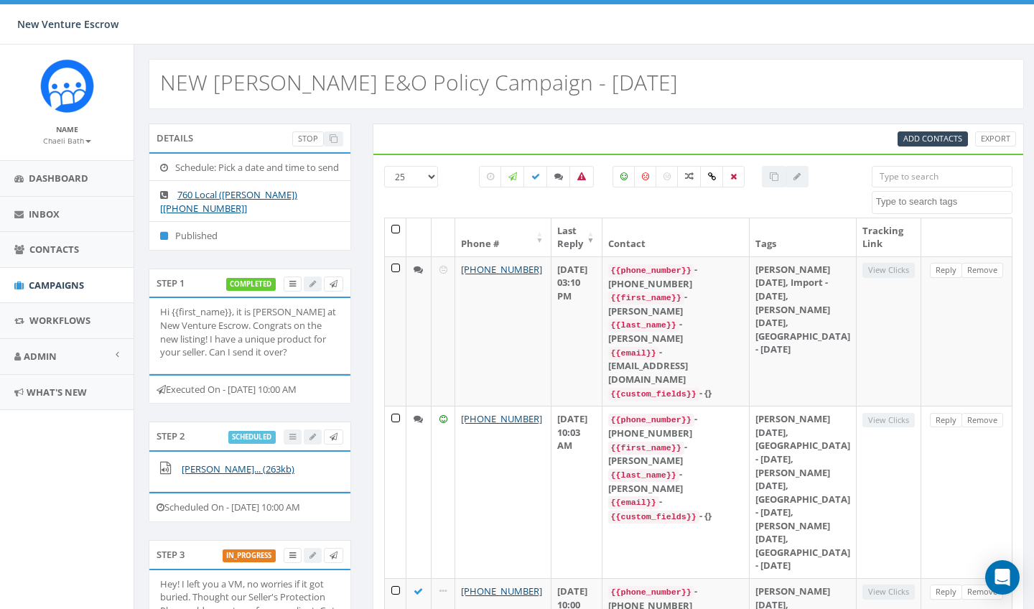
select select
click at [926, 139] on span "Add Contacts" at bounding box center [932, 138] width 59 height 11
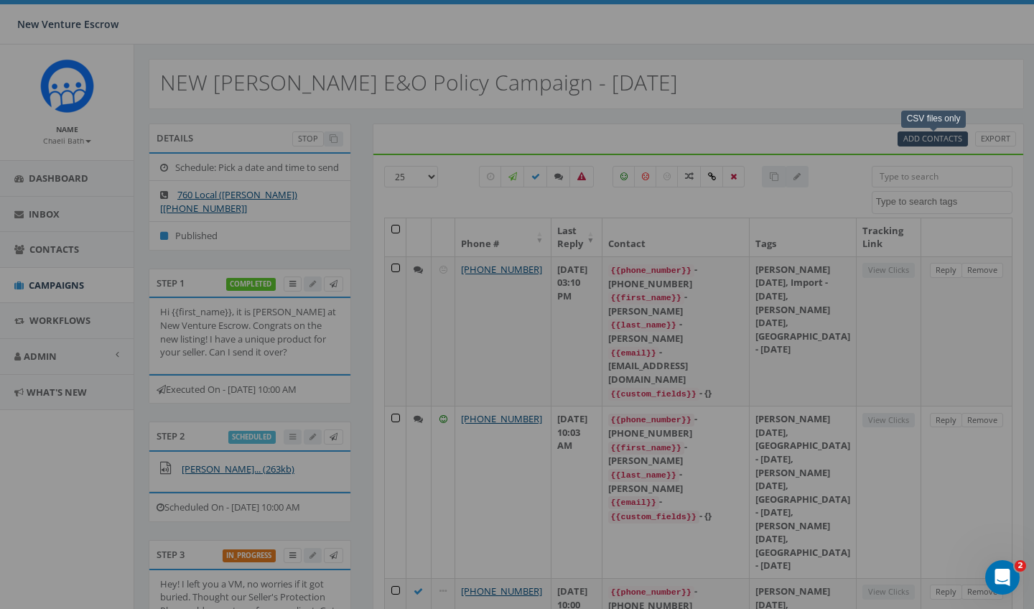
select select
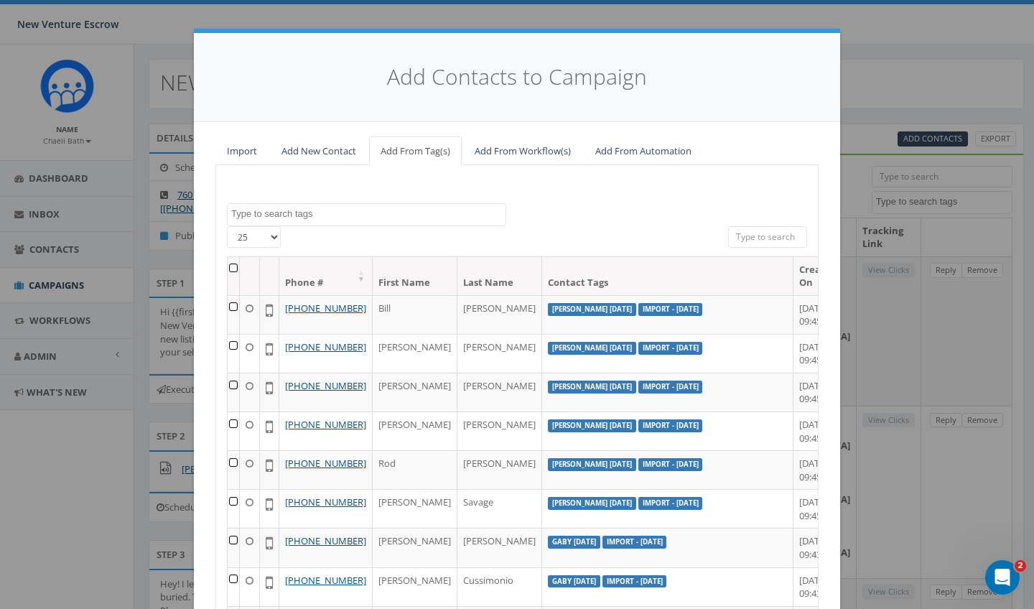
click at [340, 219] on span at bounding box center [366, 214] width 279 height 23
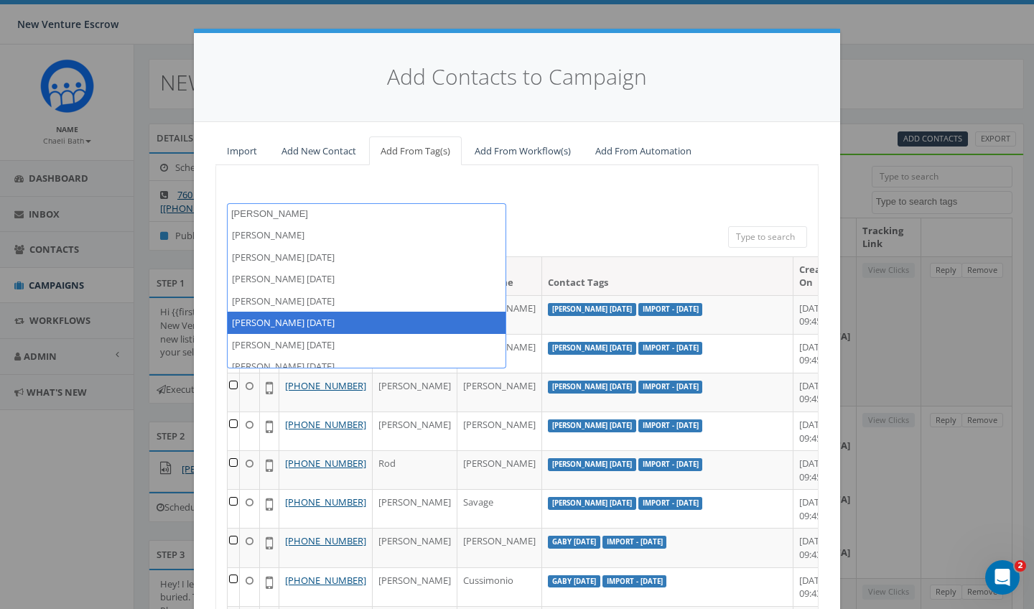
type textarea "nathan"
select select "Nathan August 15 2025"
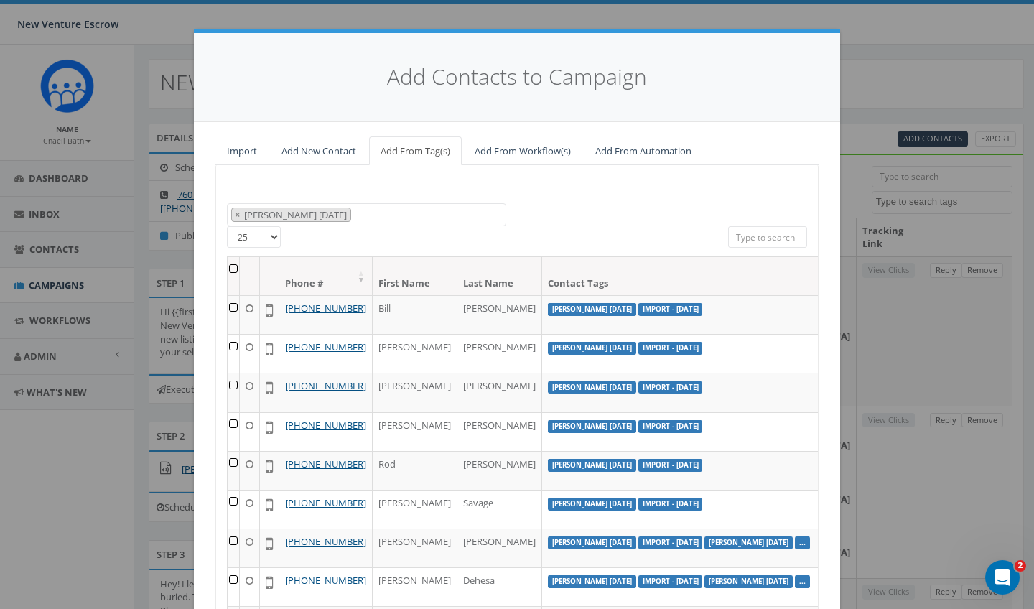
click at [230, 265] on th at bounding box center [234, 276] width 12 height 38
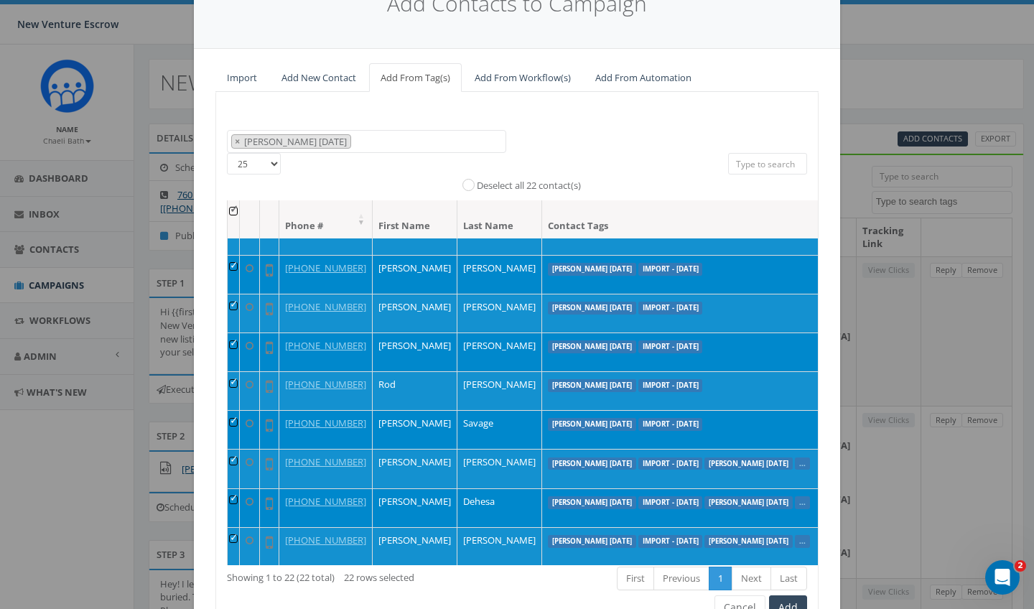
scroll to position [34, 0]
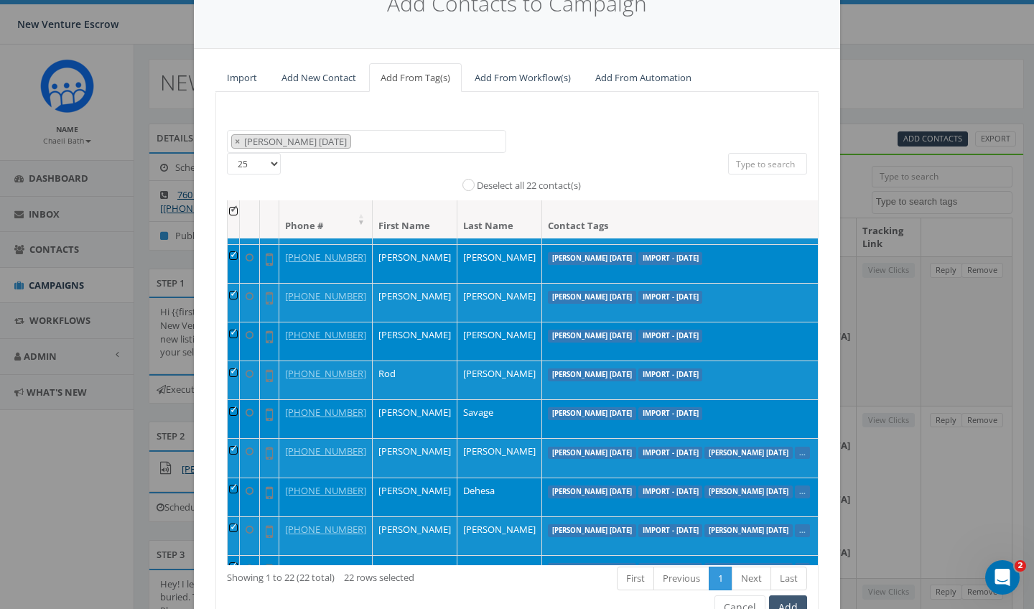
click at [788, 605] on button "Add" at bounding box center [788, 607] width 38 height 24
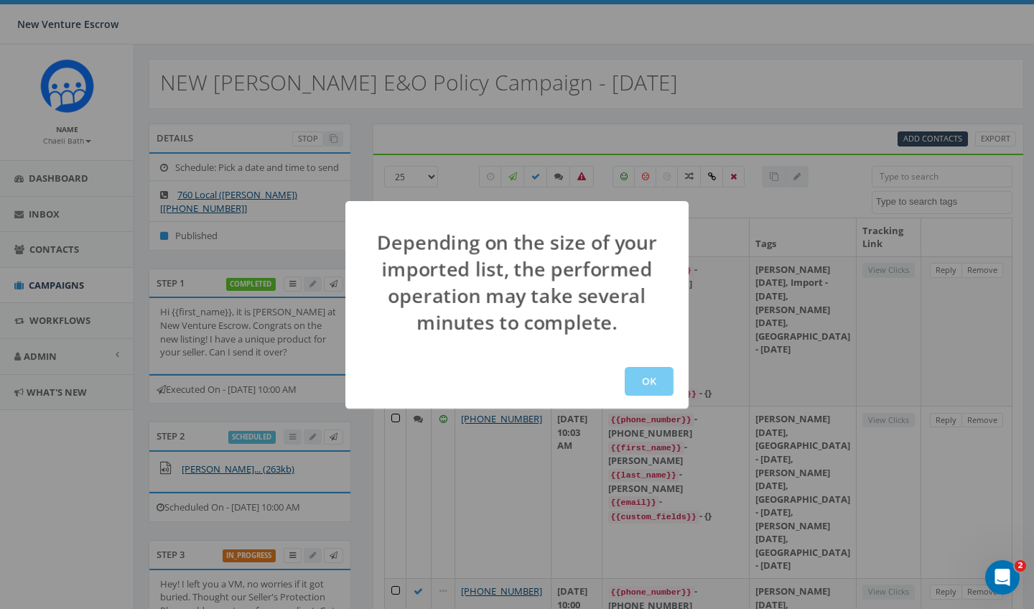
click at [646, 383] on button "OK" at bounding box center [649, 381] width 49 height 29
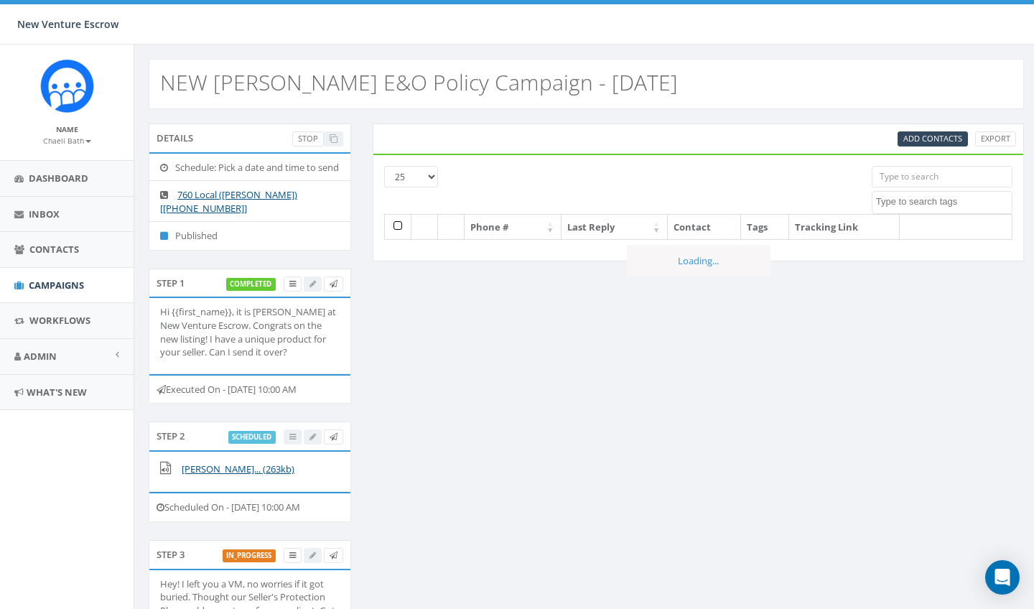
select select
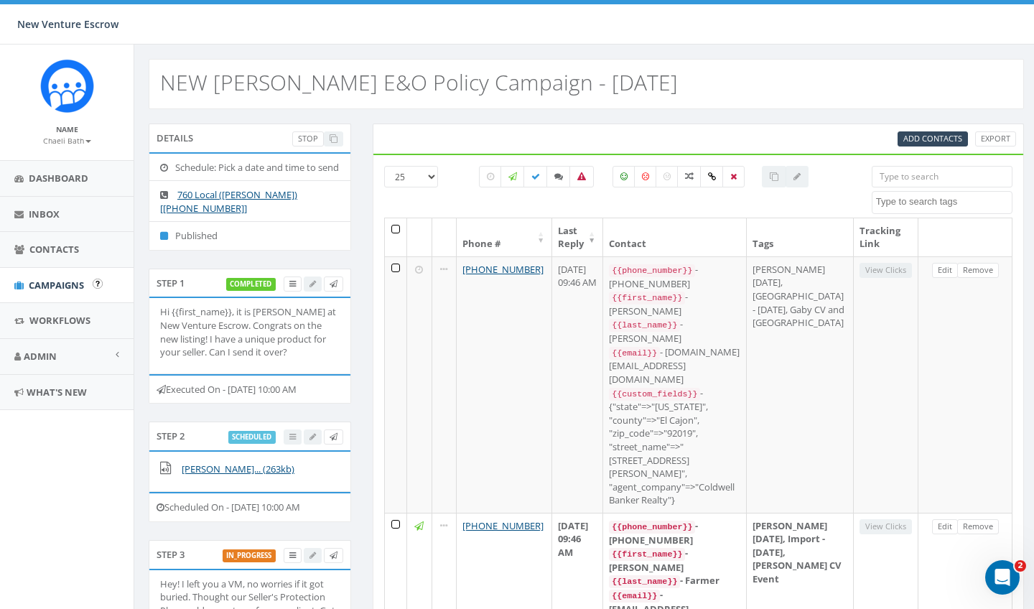
click at [35, 294] on link "Campaigns" at bounding box center [67, 285] width 134 height 35
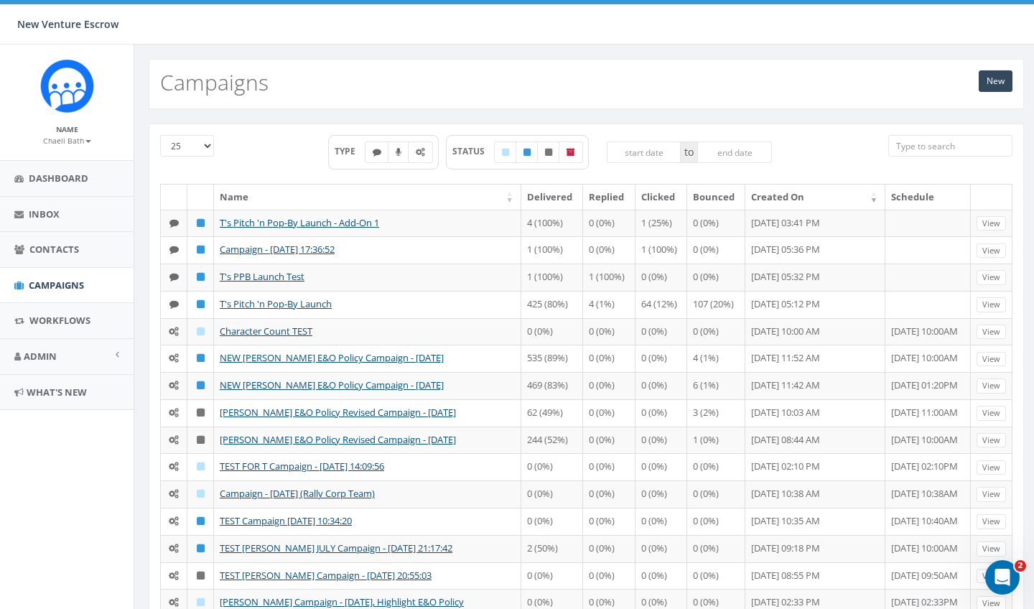
click at [62, 144] on small "Chaeli Bath" at bounding box center [67, 141] width 48 height 10
click at [62, 176] on link "Sign Out" at bounding box center [71, 181] width 113 height 18
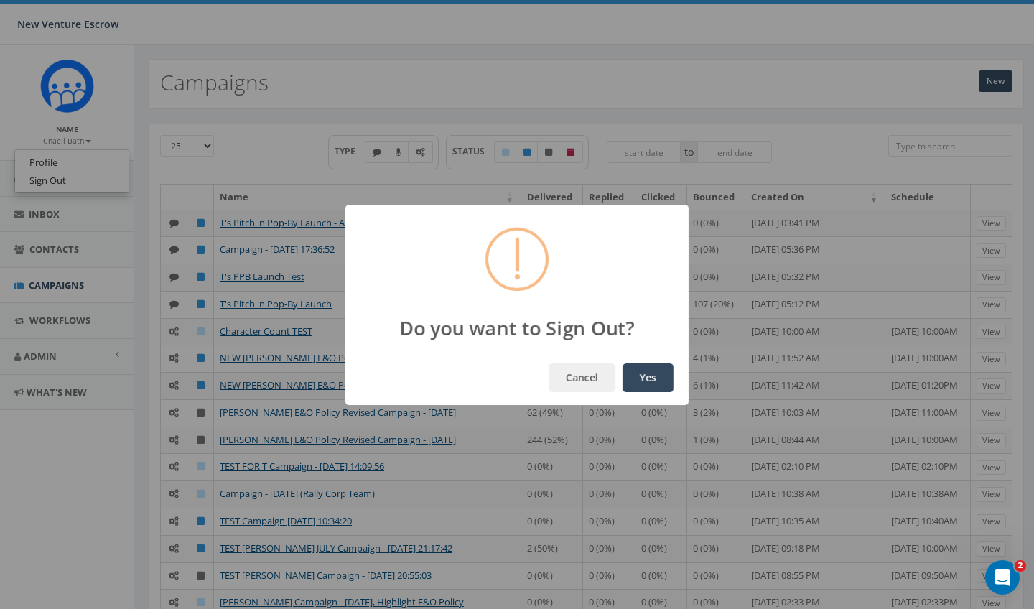
click at [641, 376] on button "Yes" at bounding box center [648, 377] width 51 height 29
